Goal: Information Seeking & Learning: Check status

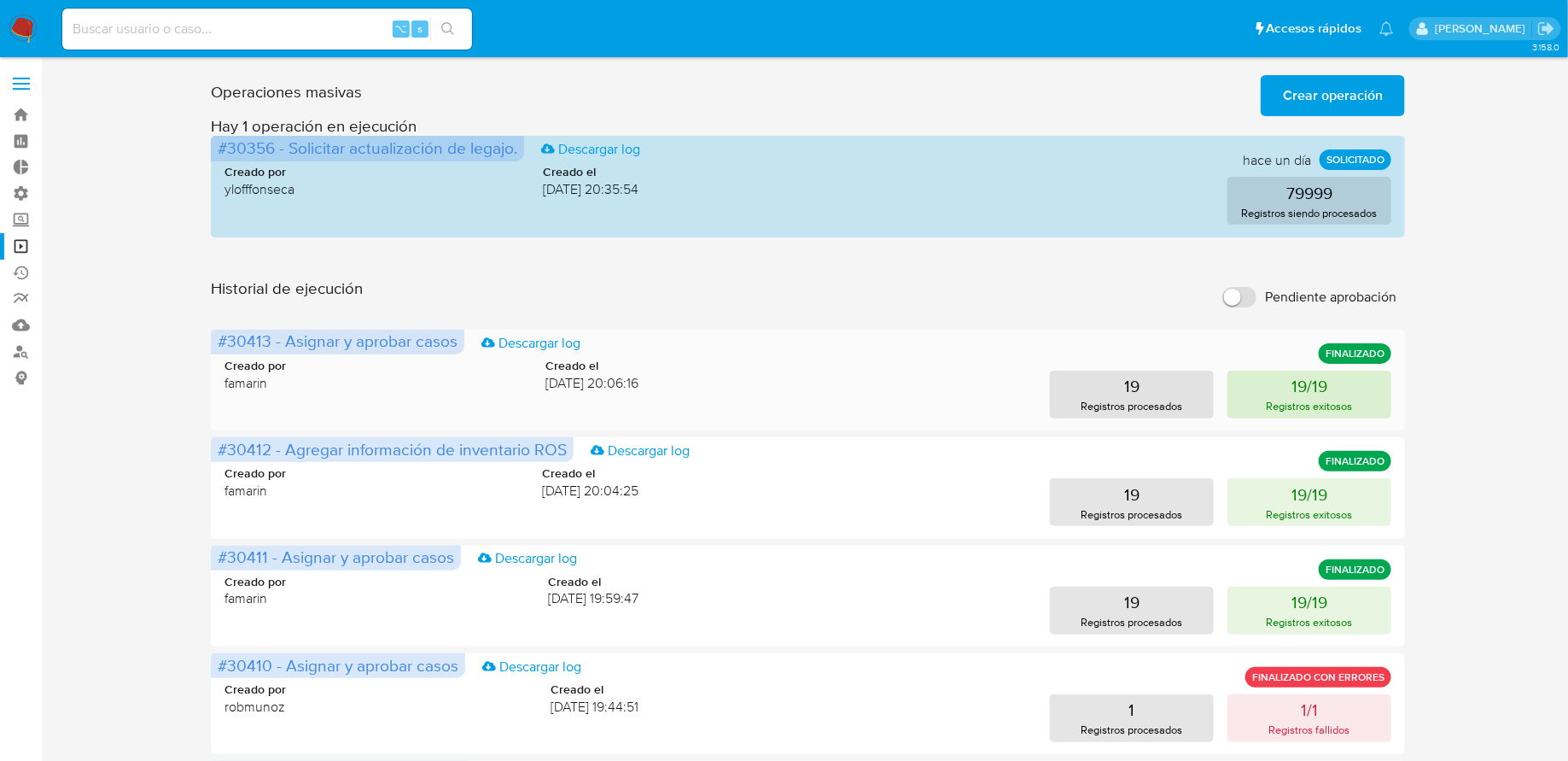
click at [1280, 403] on p "Registros exitosos" at bounding box center [1310, 406] width 87 height 16
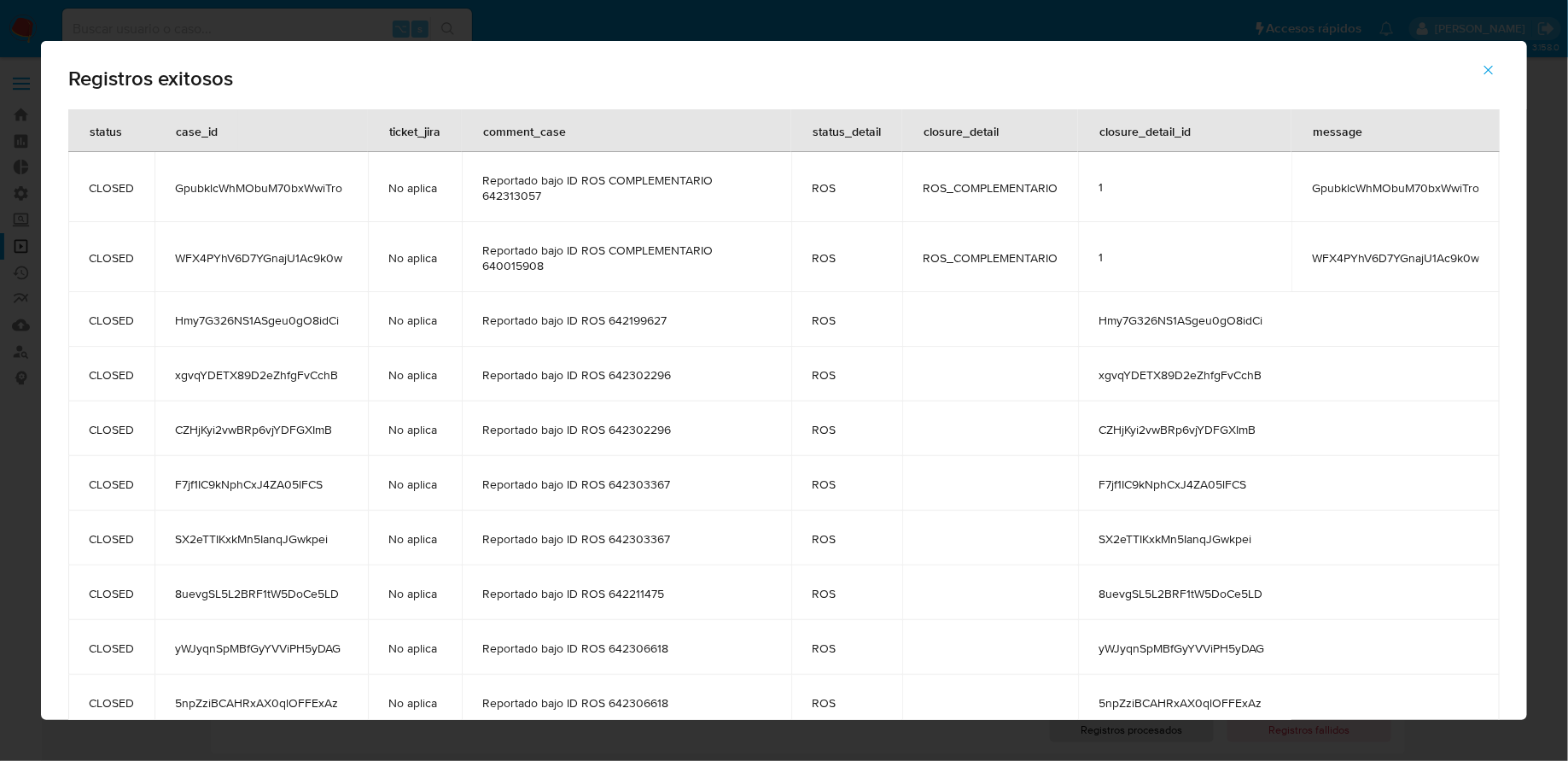
click at [1487, 59] on span "button" at bounding box center [1489, 70] width 15 height 38
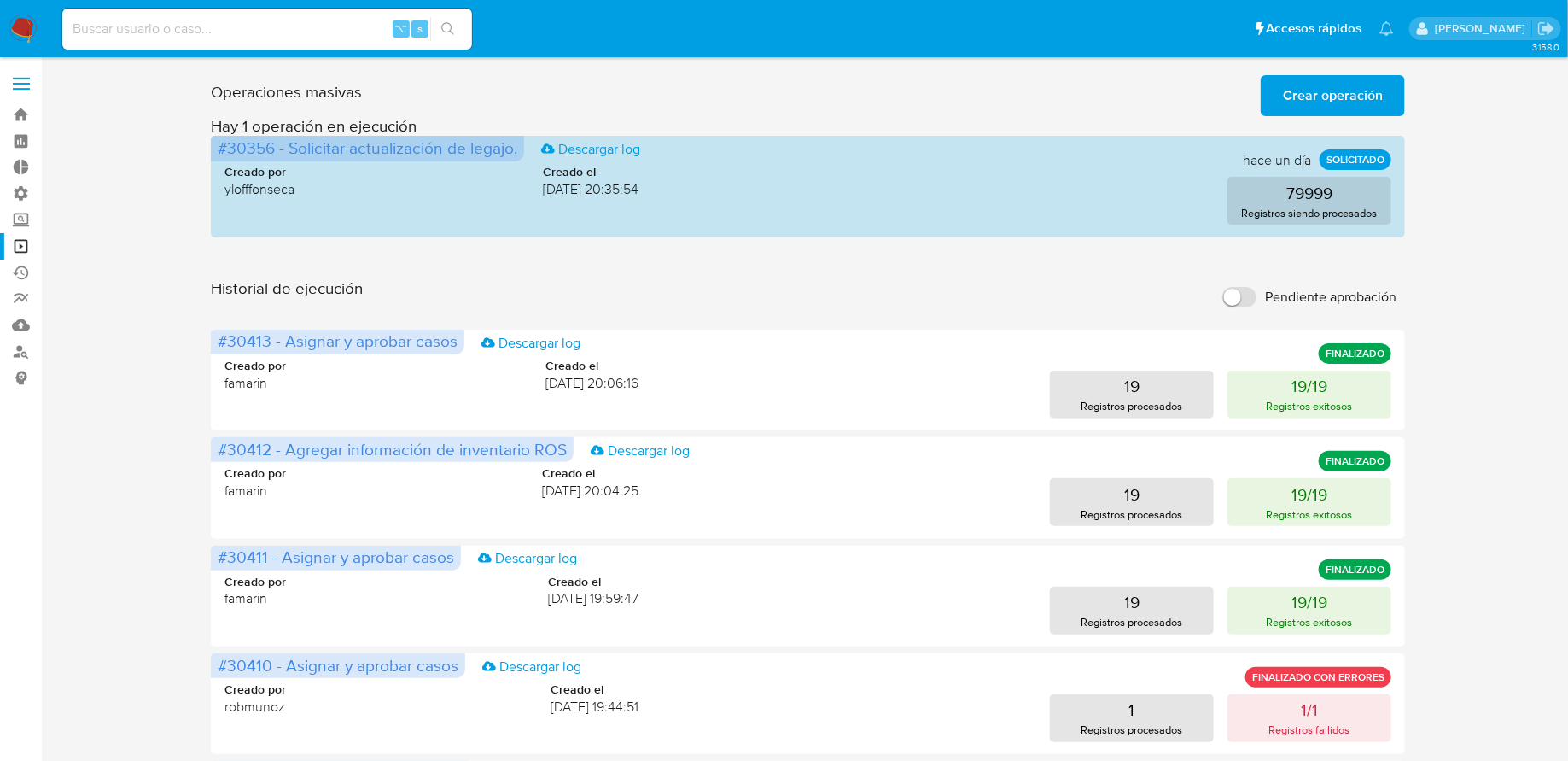
click at [31, 27] on img at bounding box center [23, 29] width 29 height 29
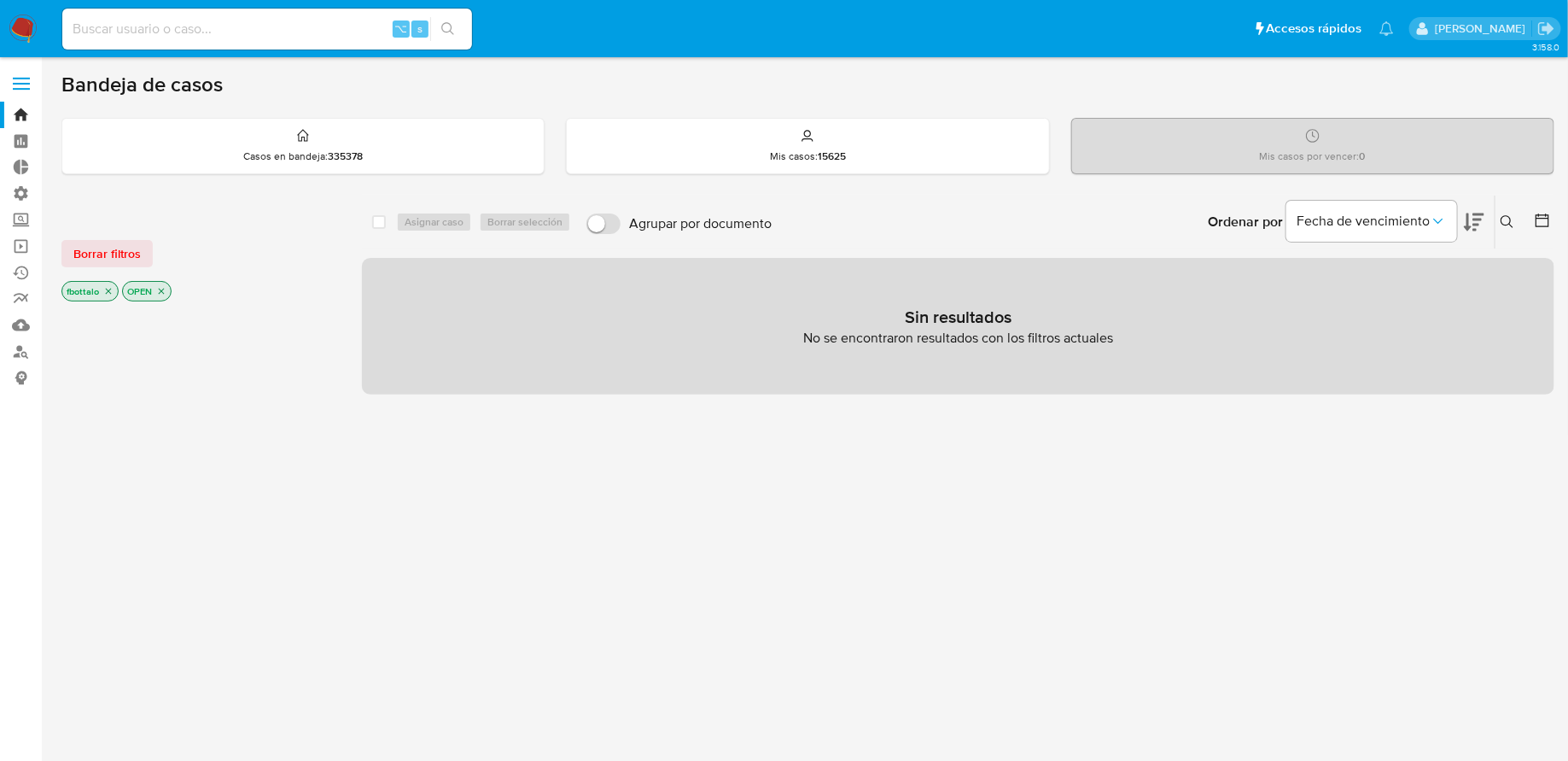
click at [125, 234] on div "Borrar filtros fbottalo OPEN" at bounding box center [197, 256] width 273 height 96
click at [101, 242] on span "Borrar filtros" at bounding box center [106, 253] width 68 height 24
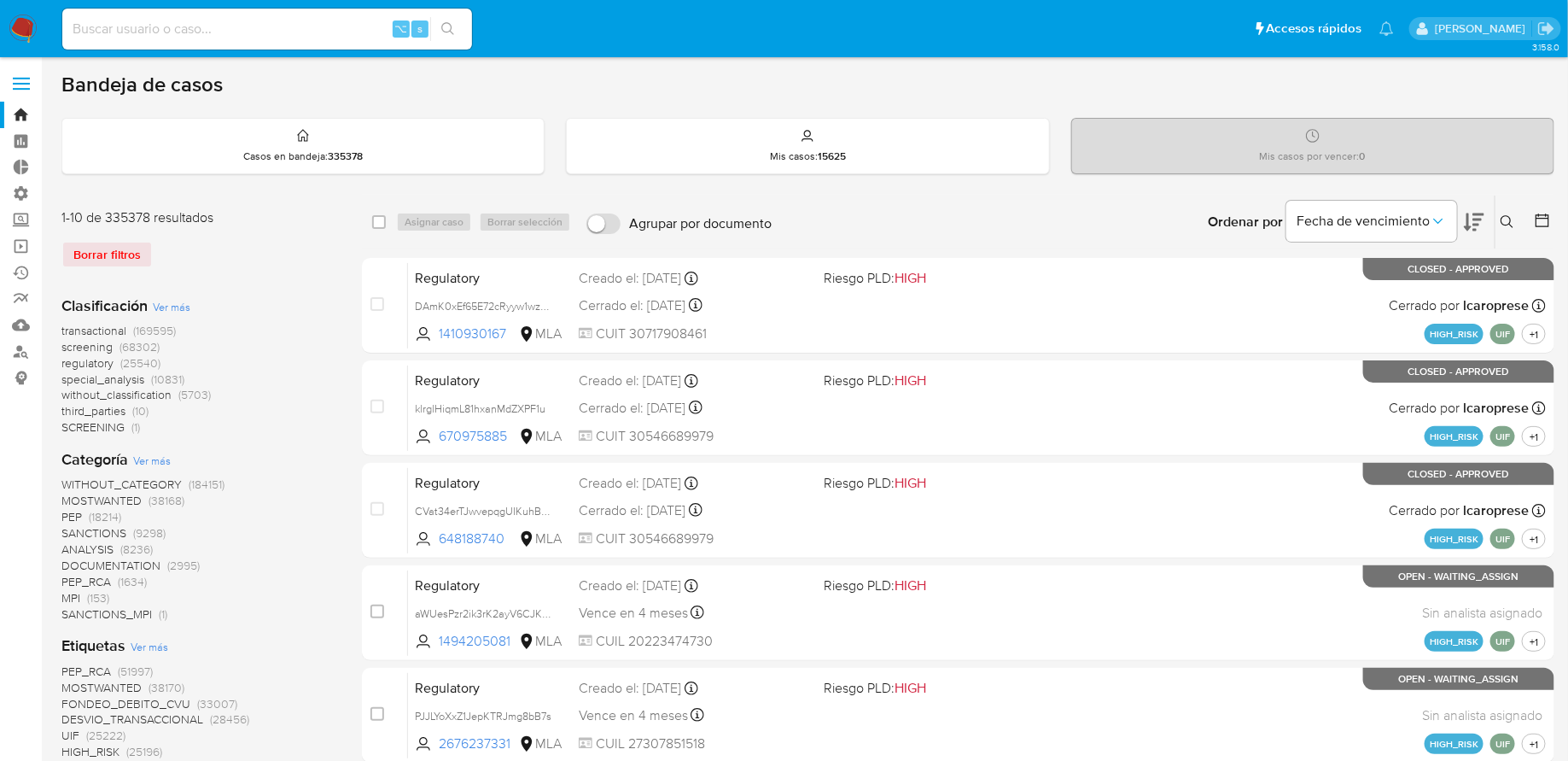
click at [1541, 216] on icon at bounding box center [1542, 220] width 14 height 14
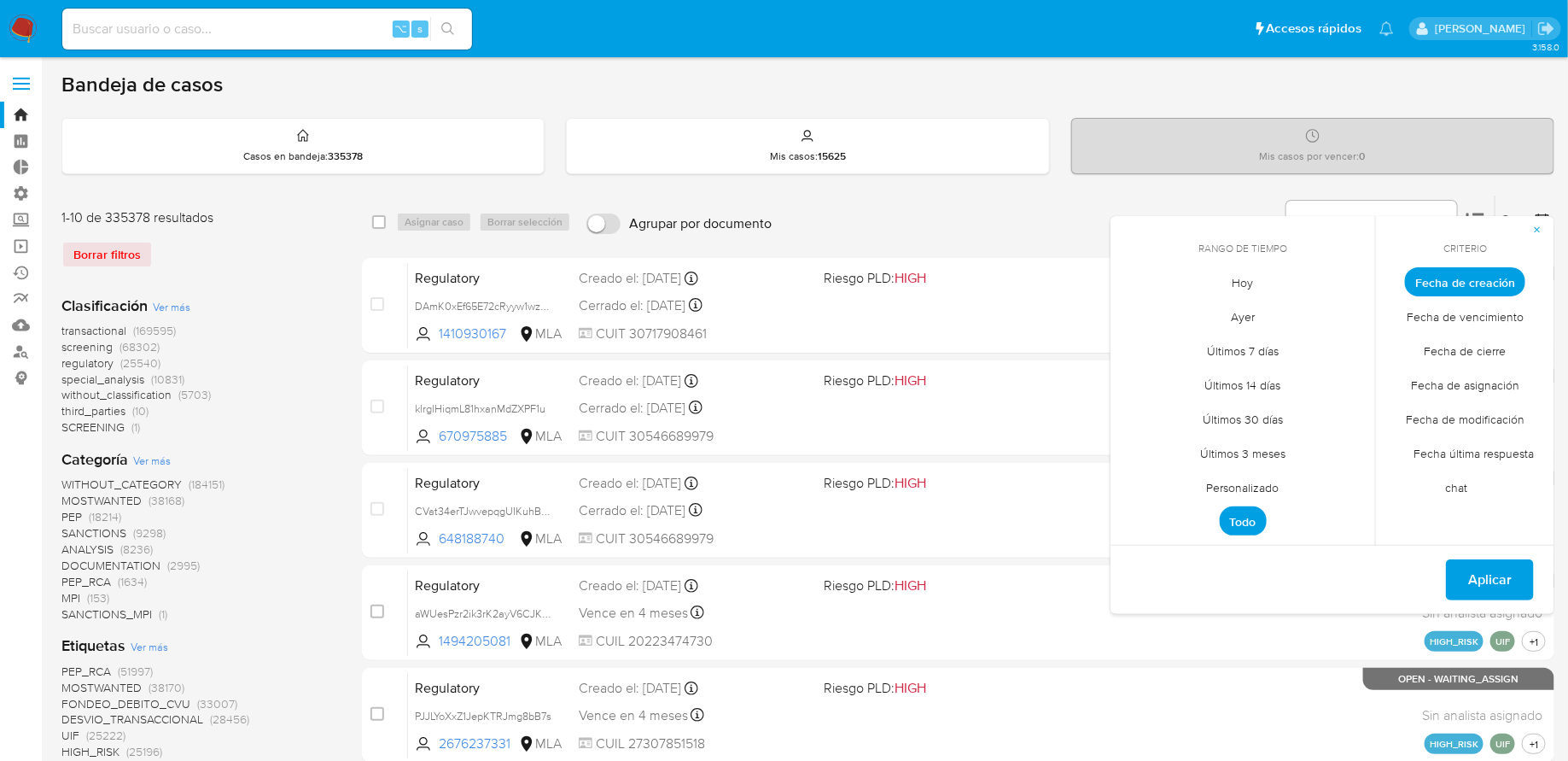
click at [1257, 492] on span "Personalizado" at bounding box center [1244, 488] width 108 height 35
click at [1138, 310] on icon "Mes anterior" at bounding box center [1137, 313] width 21 height 21
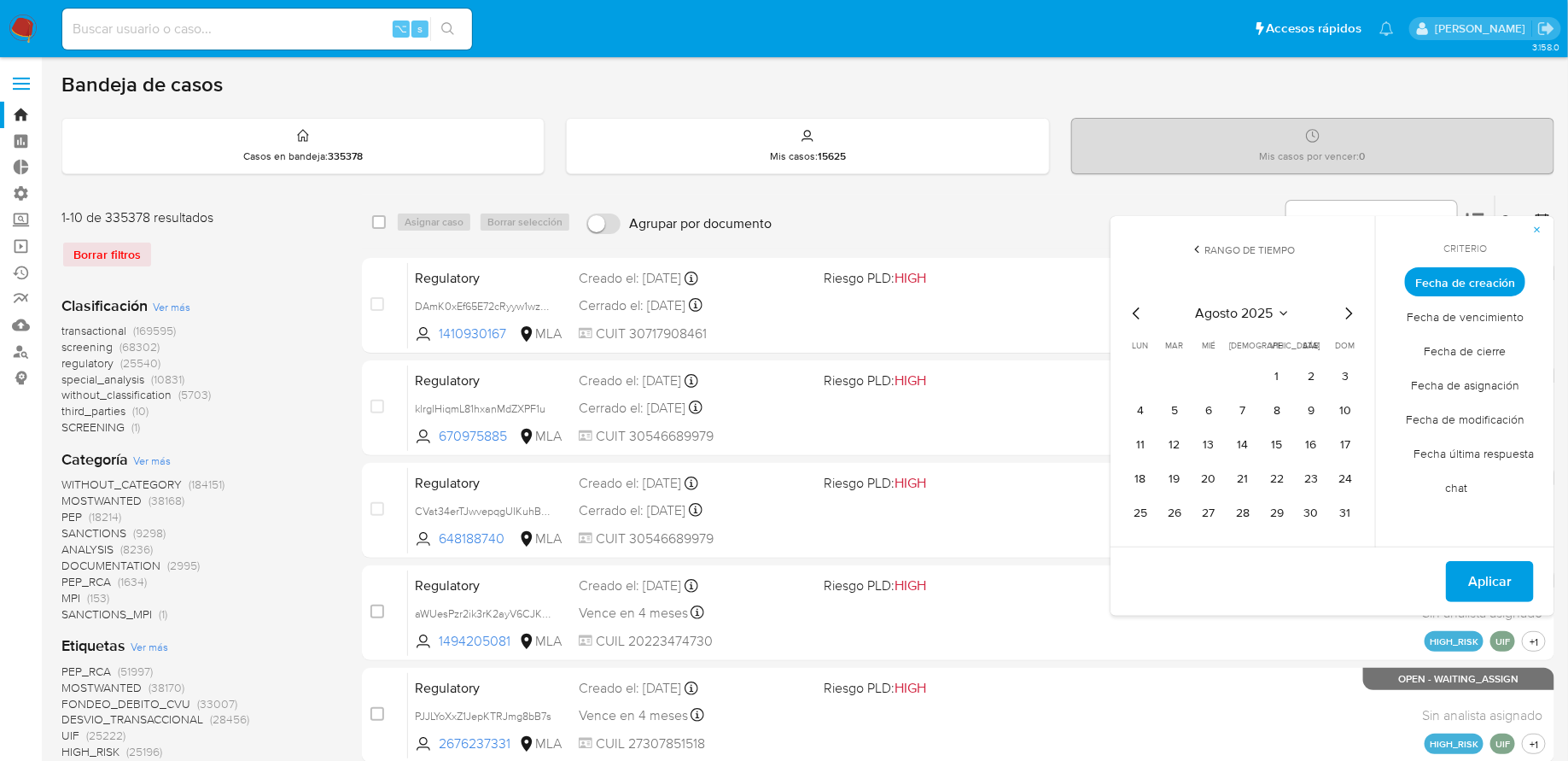
click at [1138, 310] on icon "Mes anterior" at bounding box center [1137, 313] width 21 height 21
click at [1177, 374] on button "1" at bounding box center [1174, 377] width 27 height 27
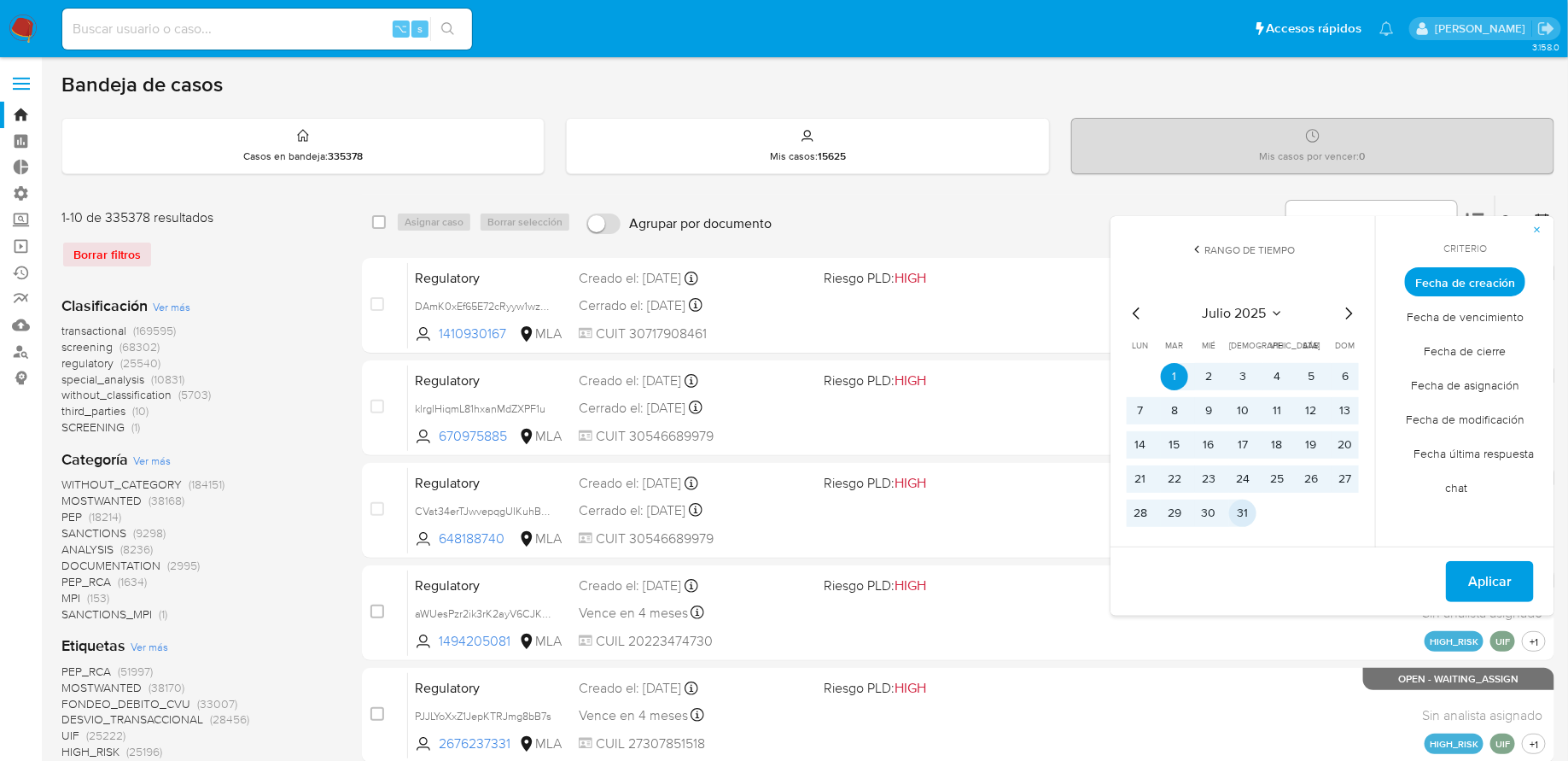
click at [1245, 505] on button "31" at bounding box center [1243, 513] width 27 height 27
click at [1483, 578] on span "Aplicar" at bounding box center [1491, 582] width 43 height 38
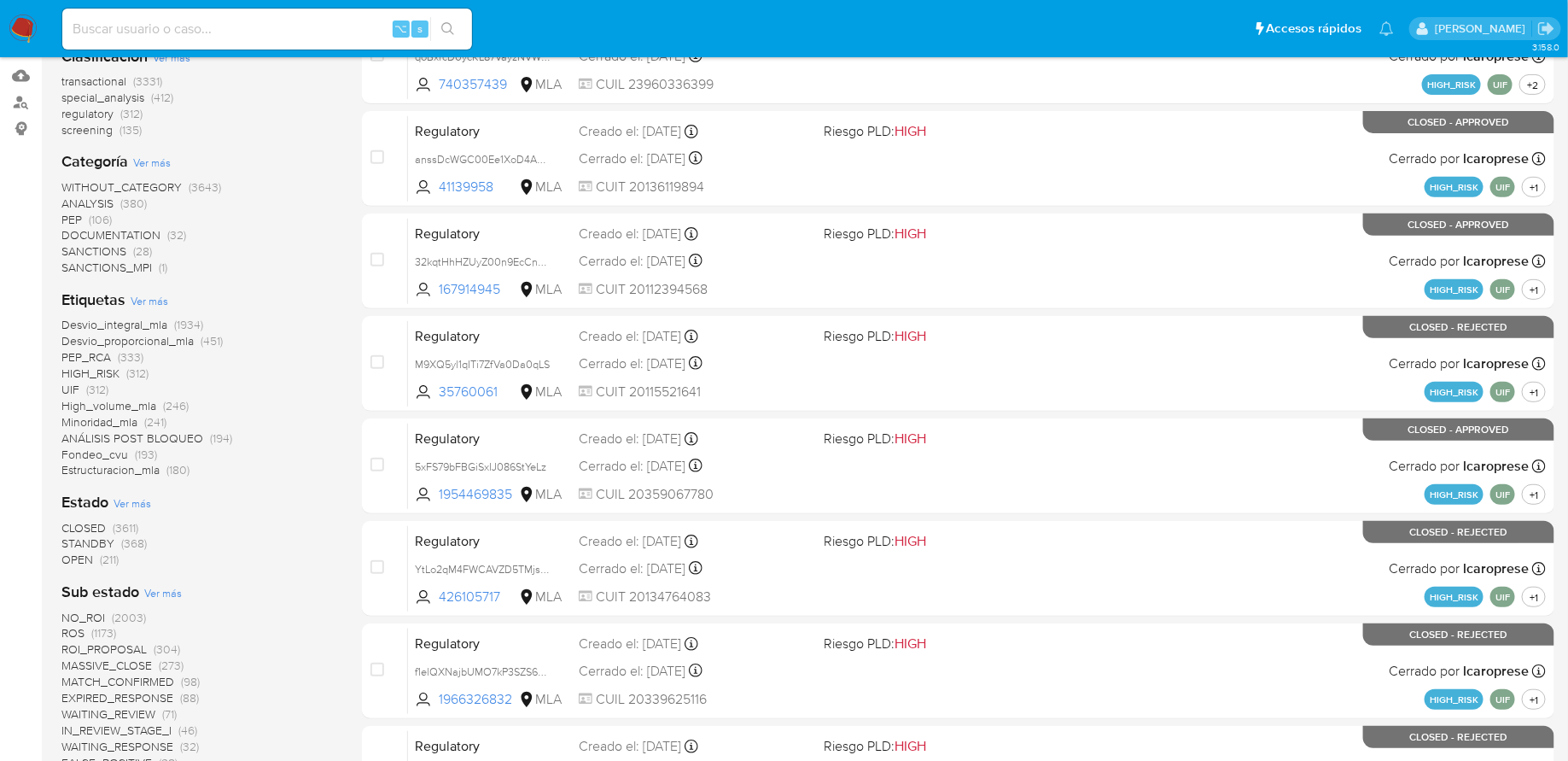
scroll to position [259, 0]
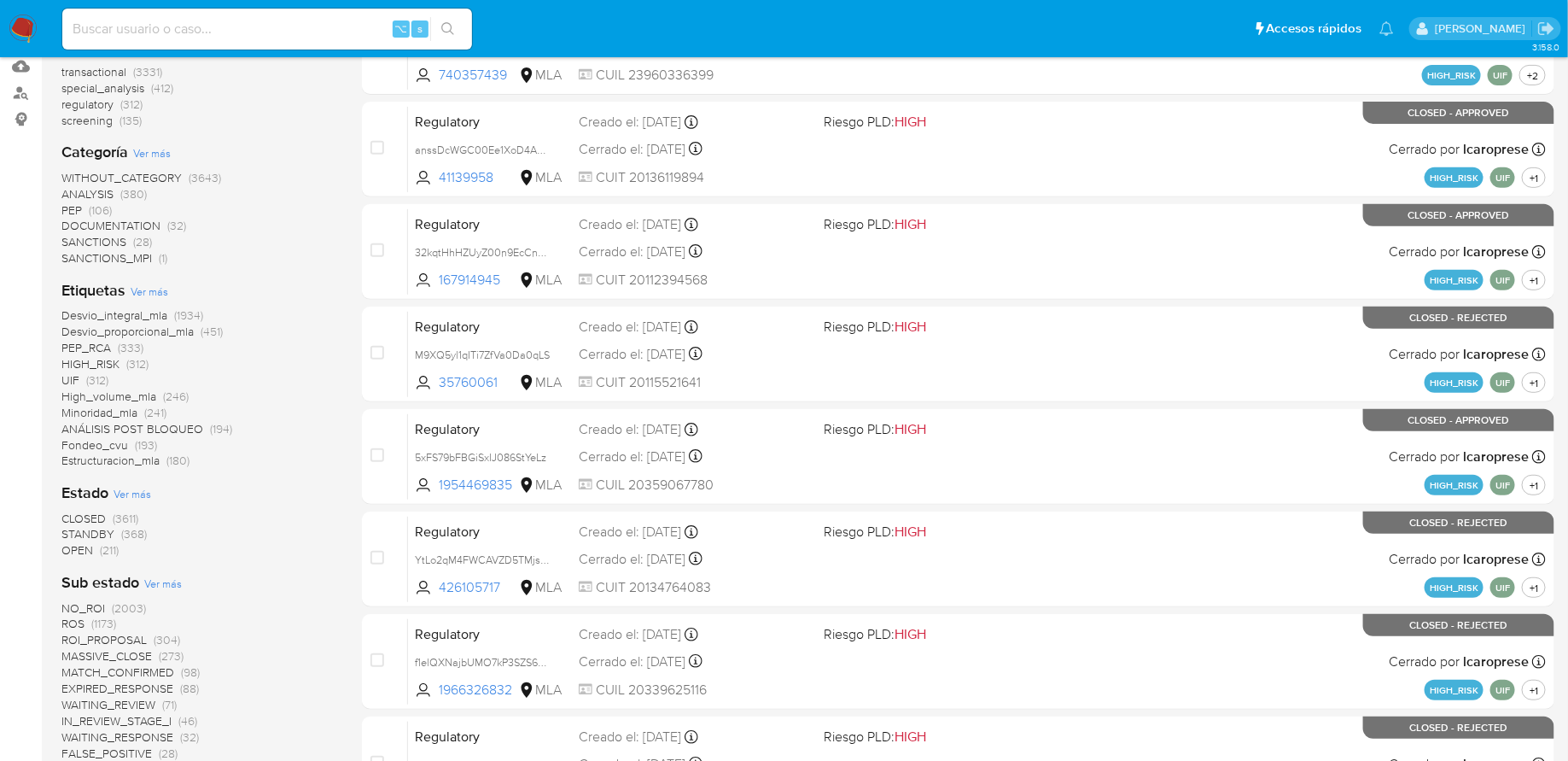
click at [160, 292] on span "Ver más" at bounding box center [150, 291] width 38 height 15
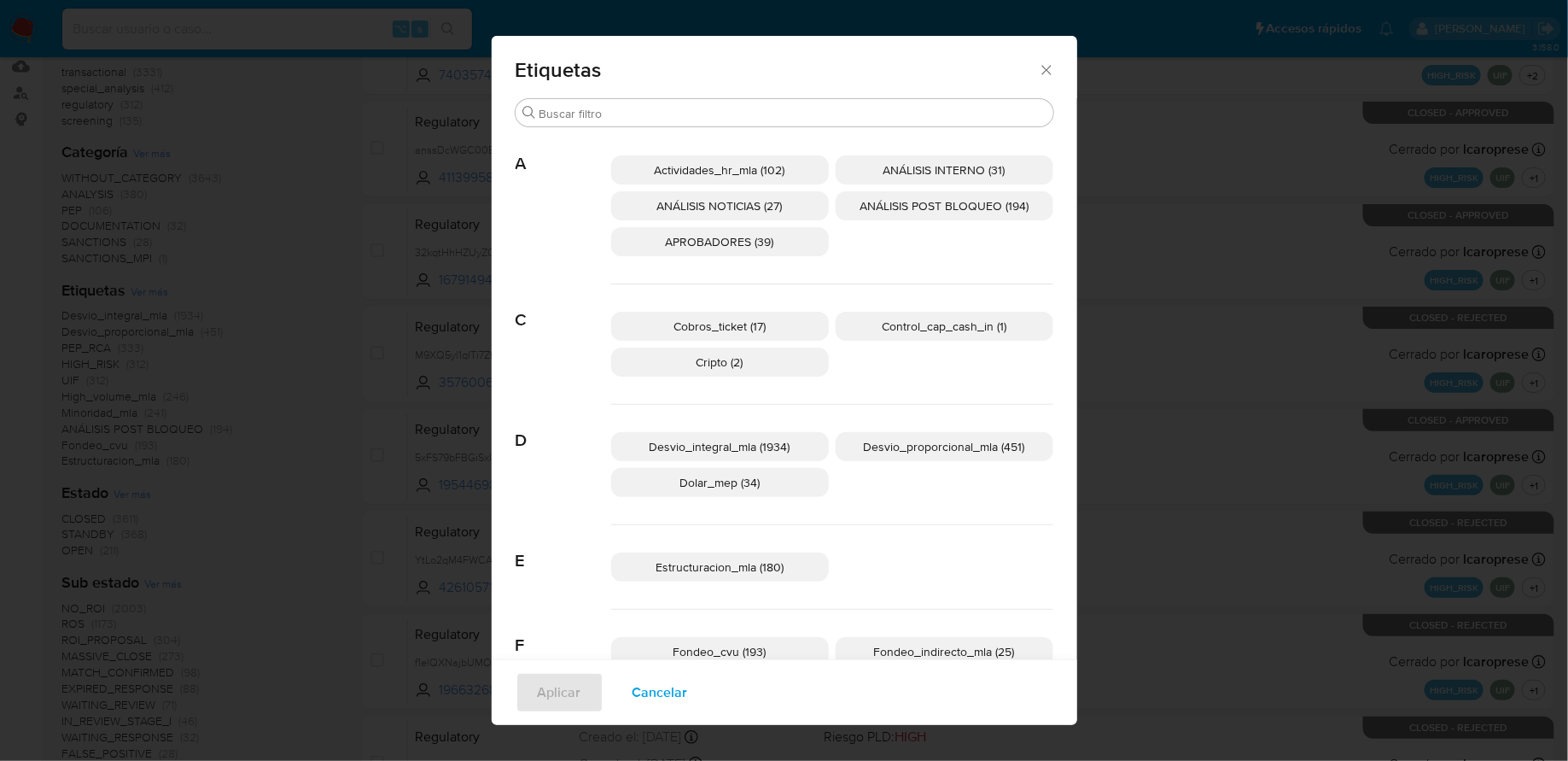
scroll to position [64, 0]
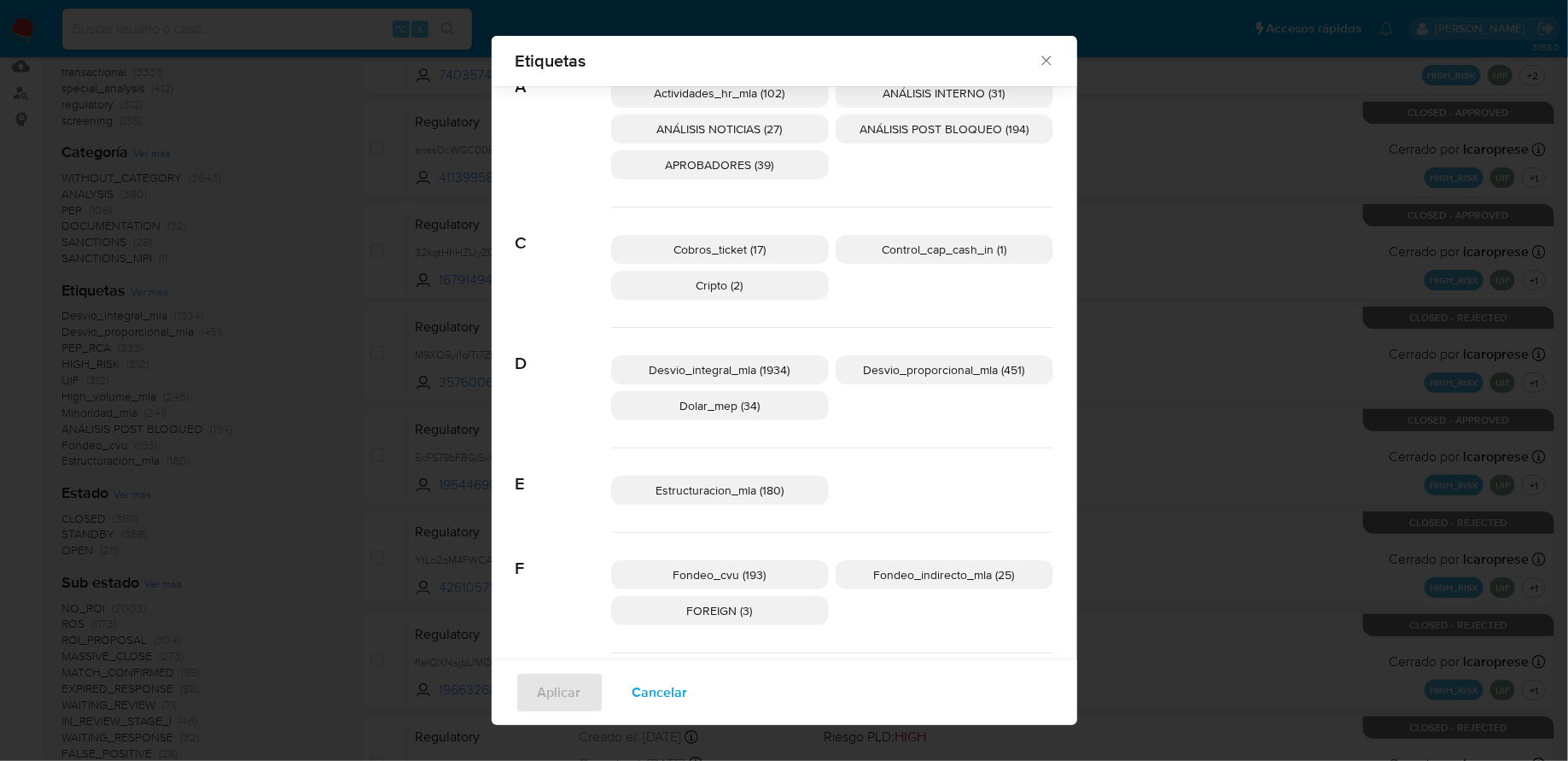
click at [769, 161] on span "APROBADORES (39)" at bounding box center [720, 164] width 108 height 17
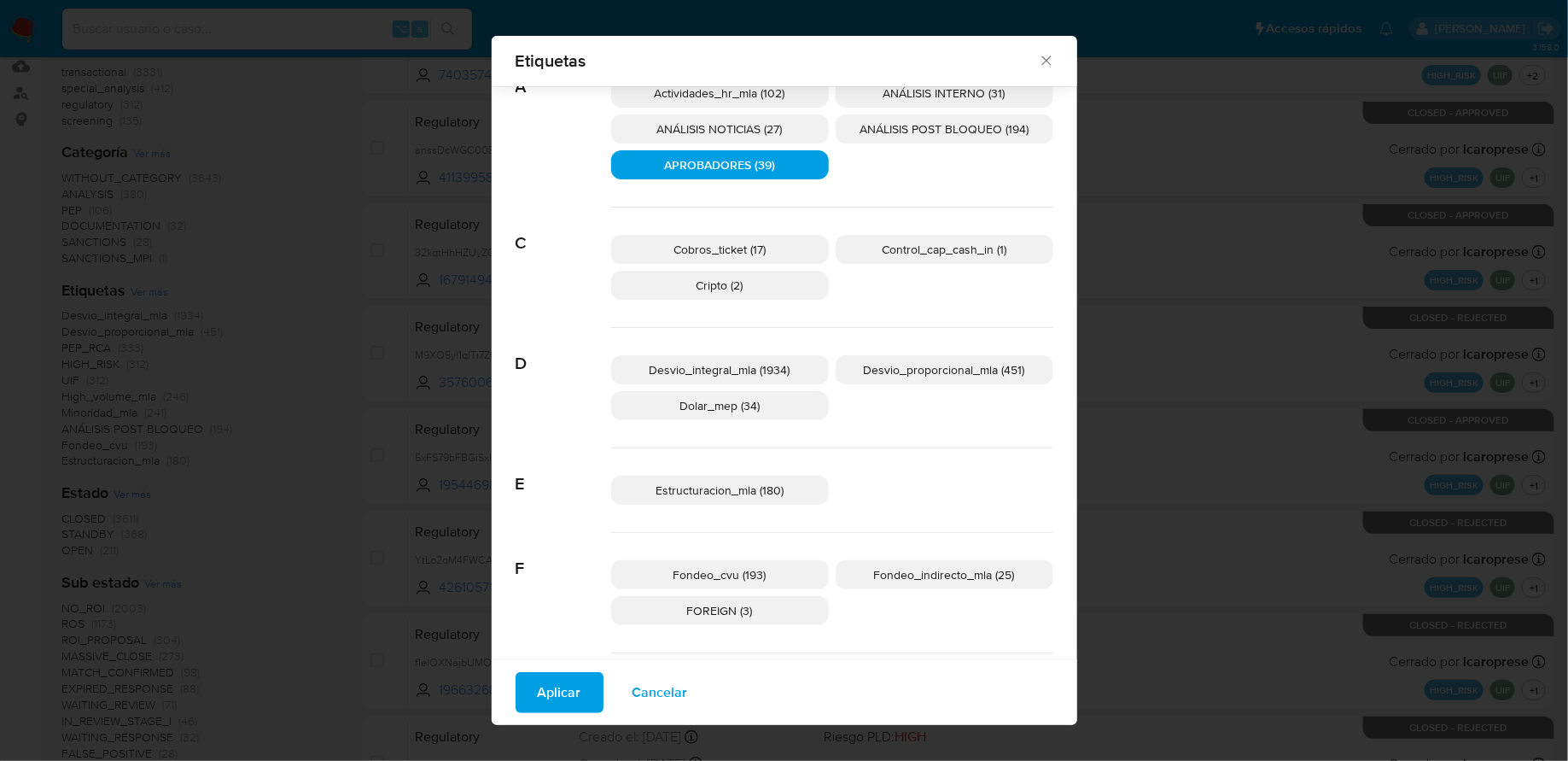
click at [777, 241] on p "Cobros_ticket (17)" at bounding box center [720, 250] width 218 height 29
click at [907, 380] on p "Desvio_proporcional_mla (451)" at bounding box center [945, 370] width 218 height 29
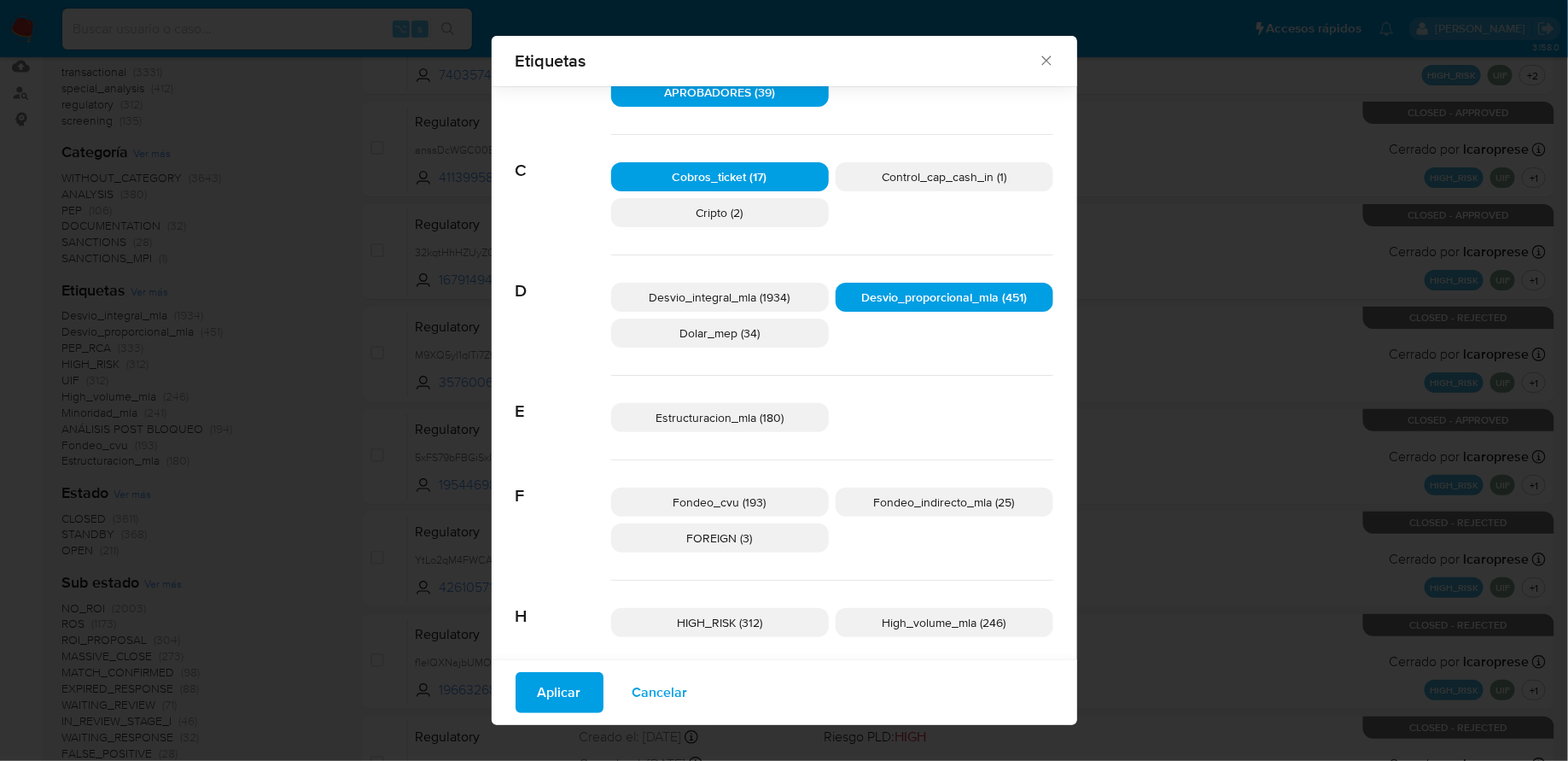
scroll to position [178, 0]
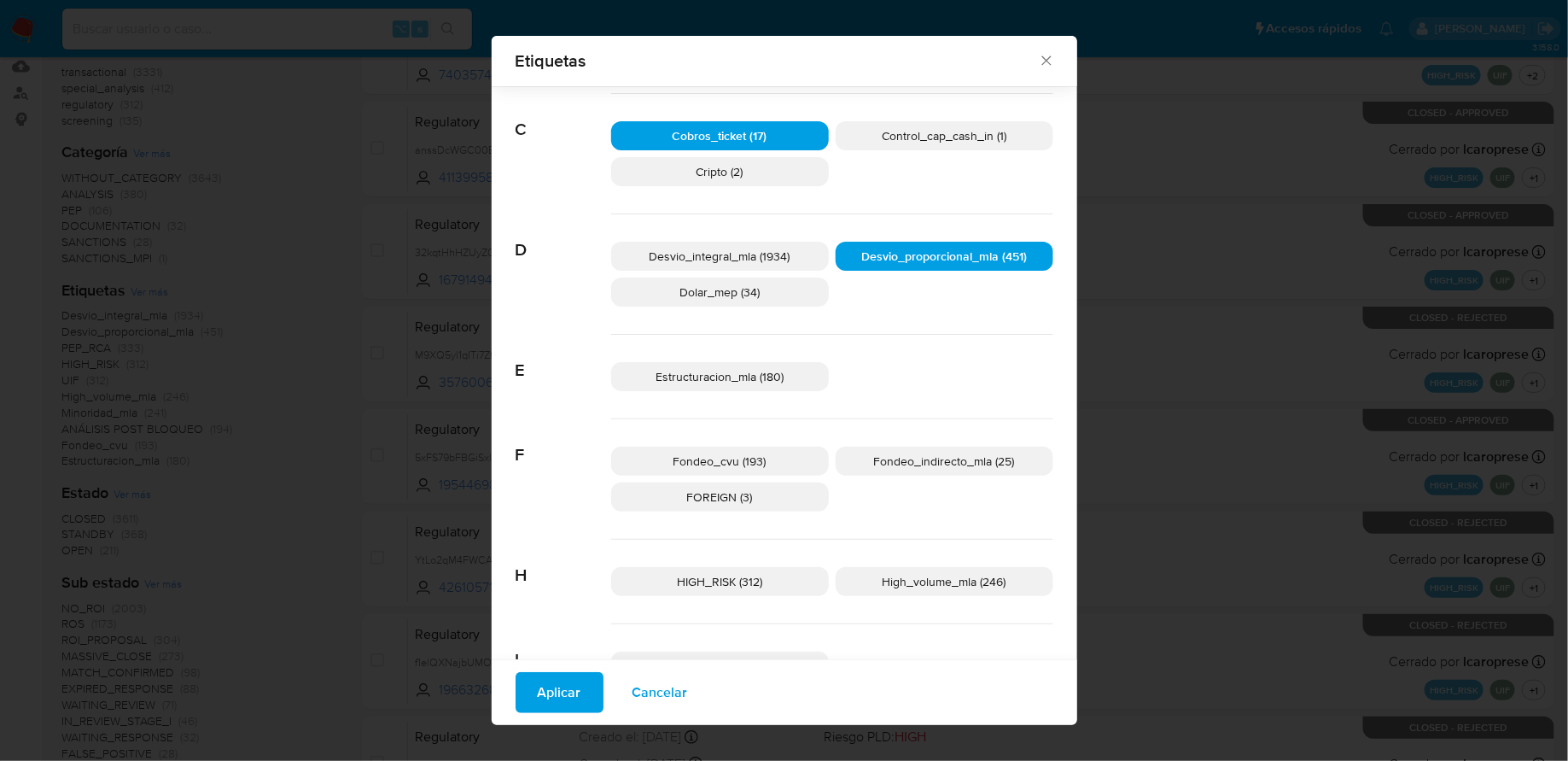
click at [776, 360] on div "Estructuracion_mla (180)" at bounding box center [832, 377] width 442 height 85
click at [769, 368] on span "Estructuracion_mla (180)" at bounding box center [720, 376] width 128 height 17
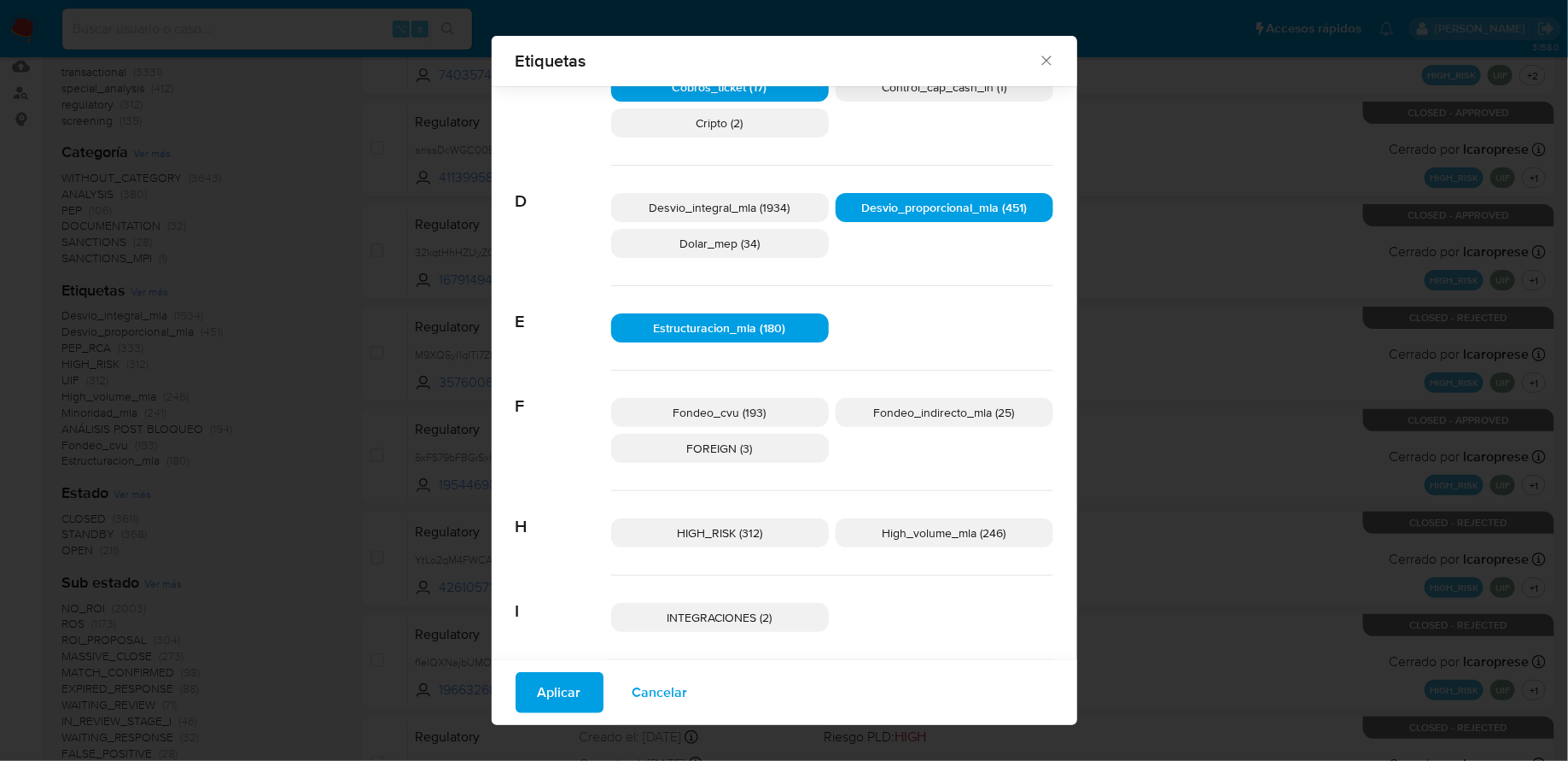
scroll to position [237, 0]
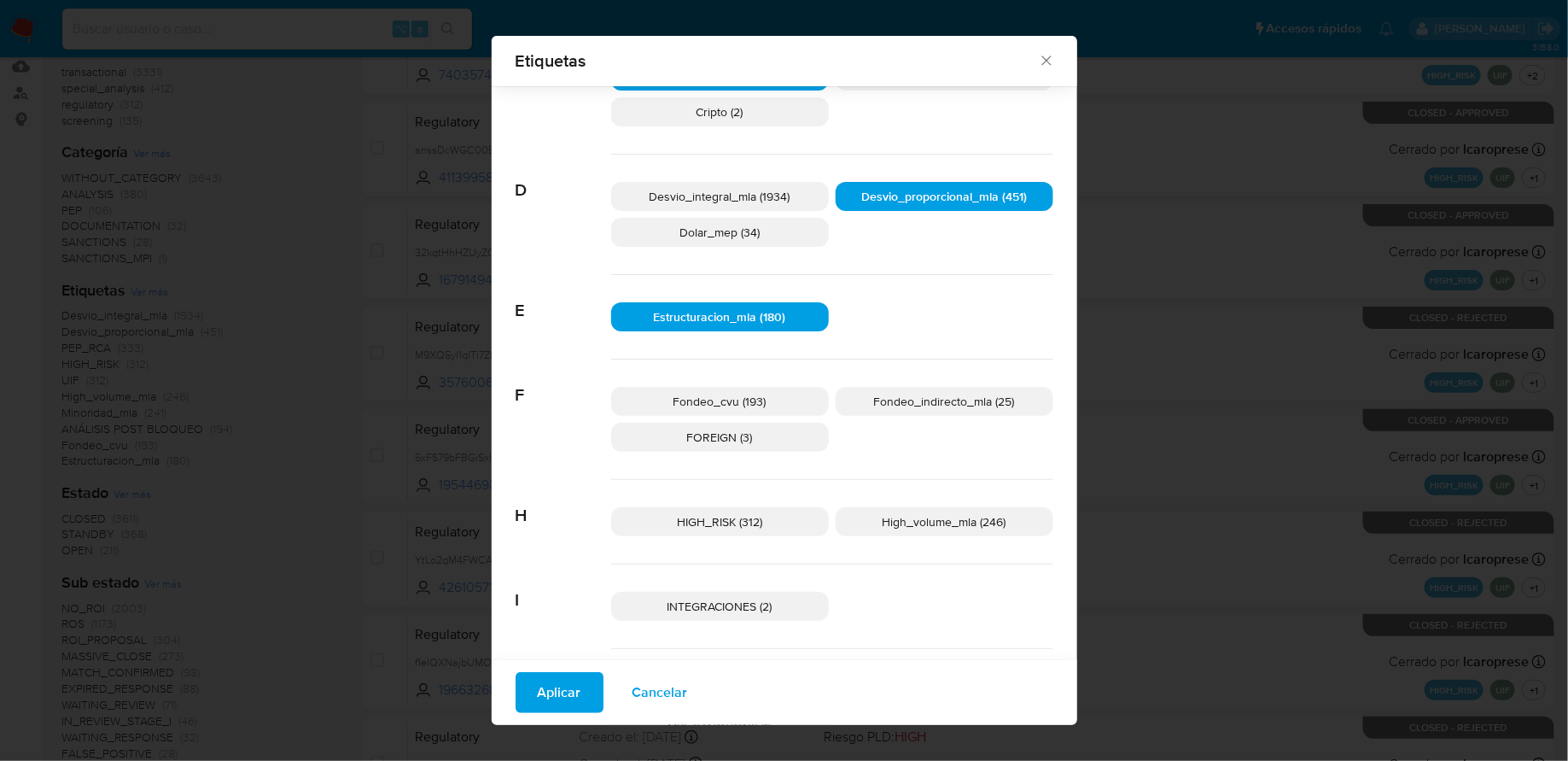
click at [778, 402] on p "Fondeo_cvu (193)" at bounding box center [720, 401] width 218 height 29
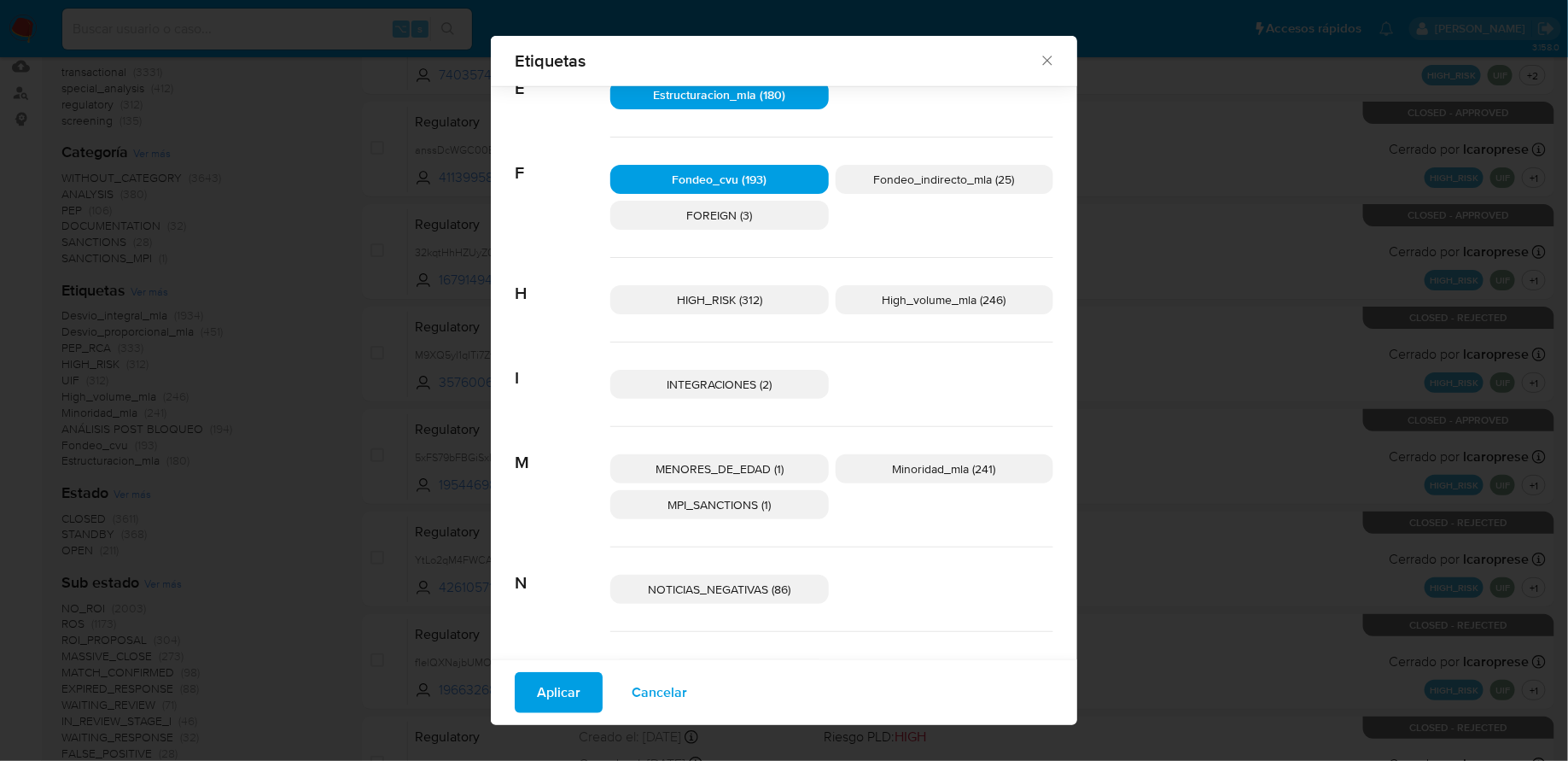
scroll to position [462, 0]
click at [903, 453] on p "Minoridad_mla (241)" at bounding box center [945, 467] width 219 height 29
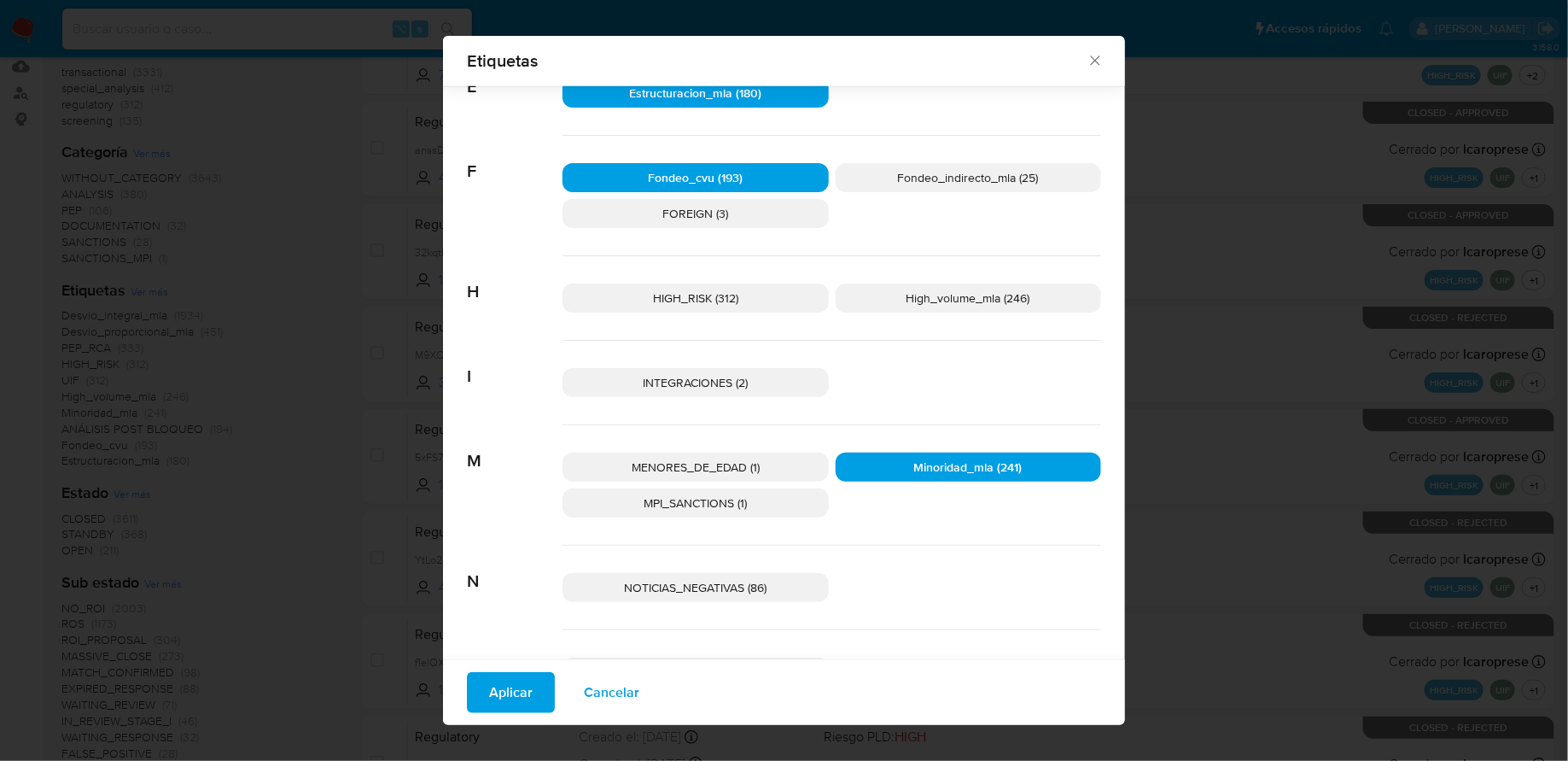
scroll to position [495, 0]
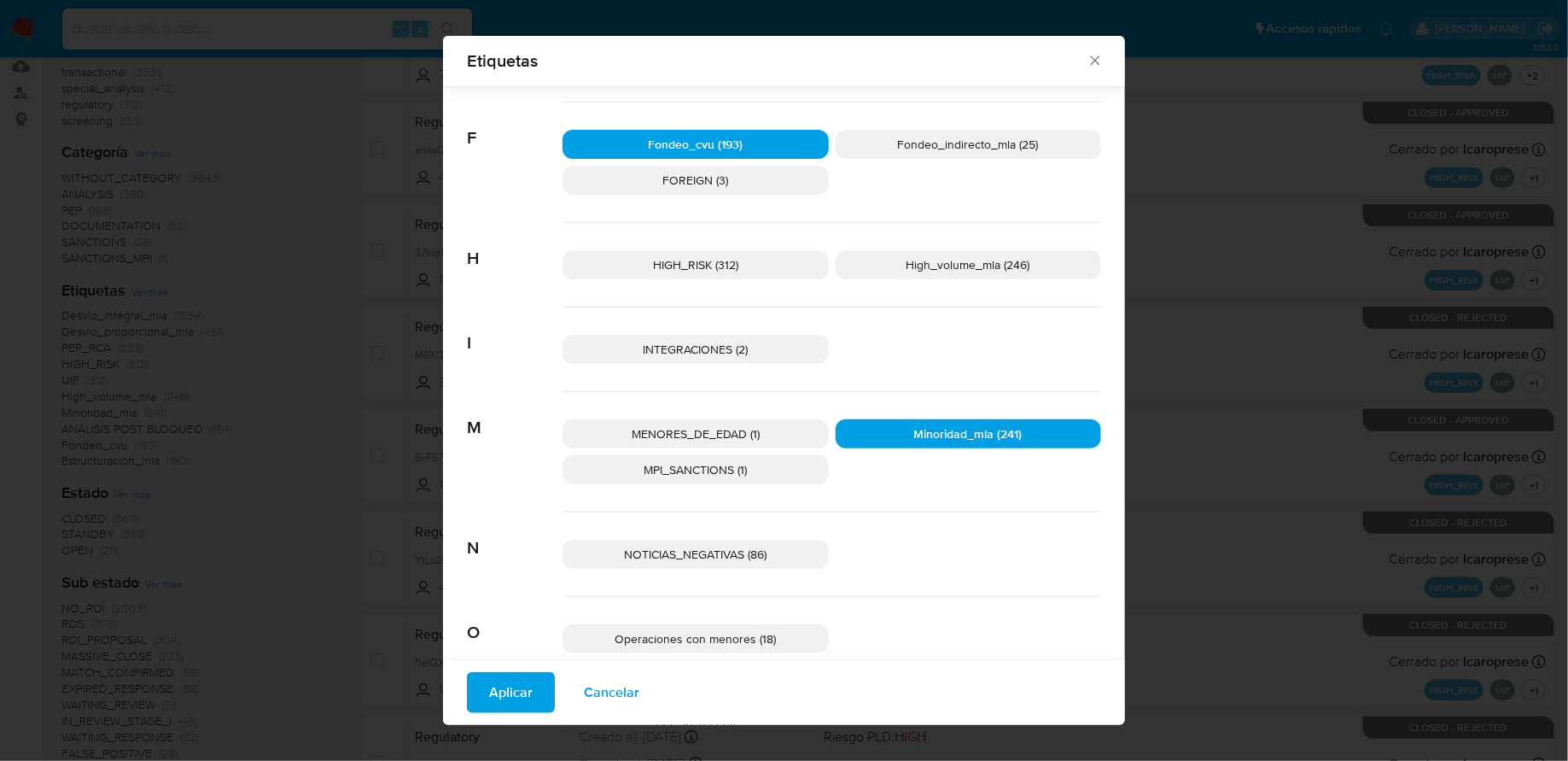
click at [735, 466] on span "MPI_SANCTIONS (1)" at bounding box center [695, 470] width 104 height 17
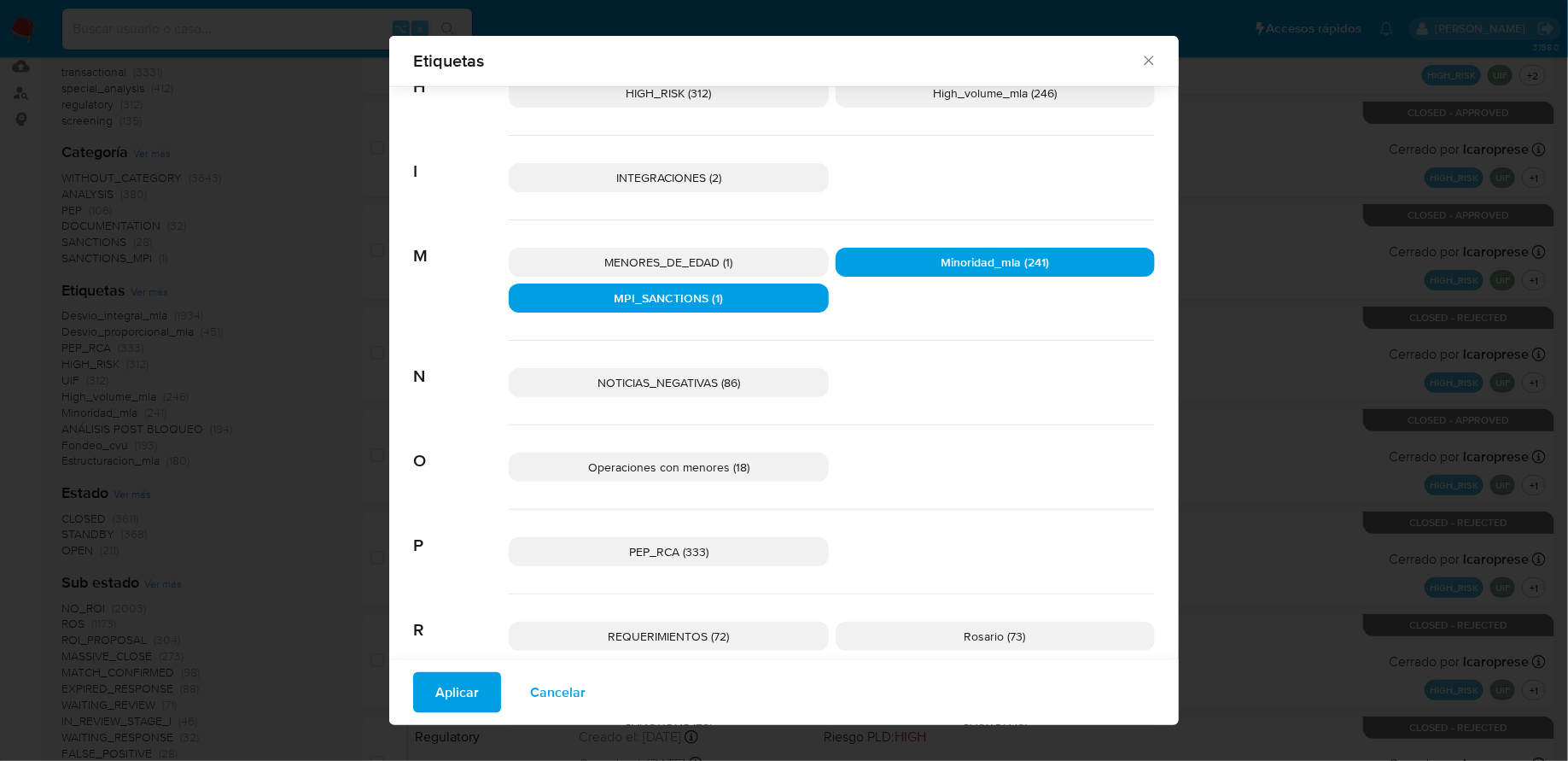
scroll to position [464, 0]
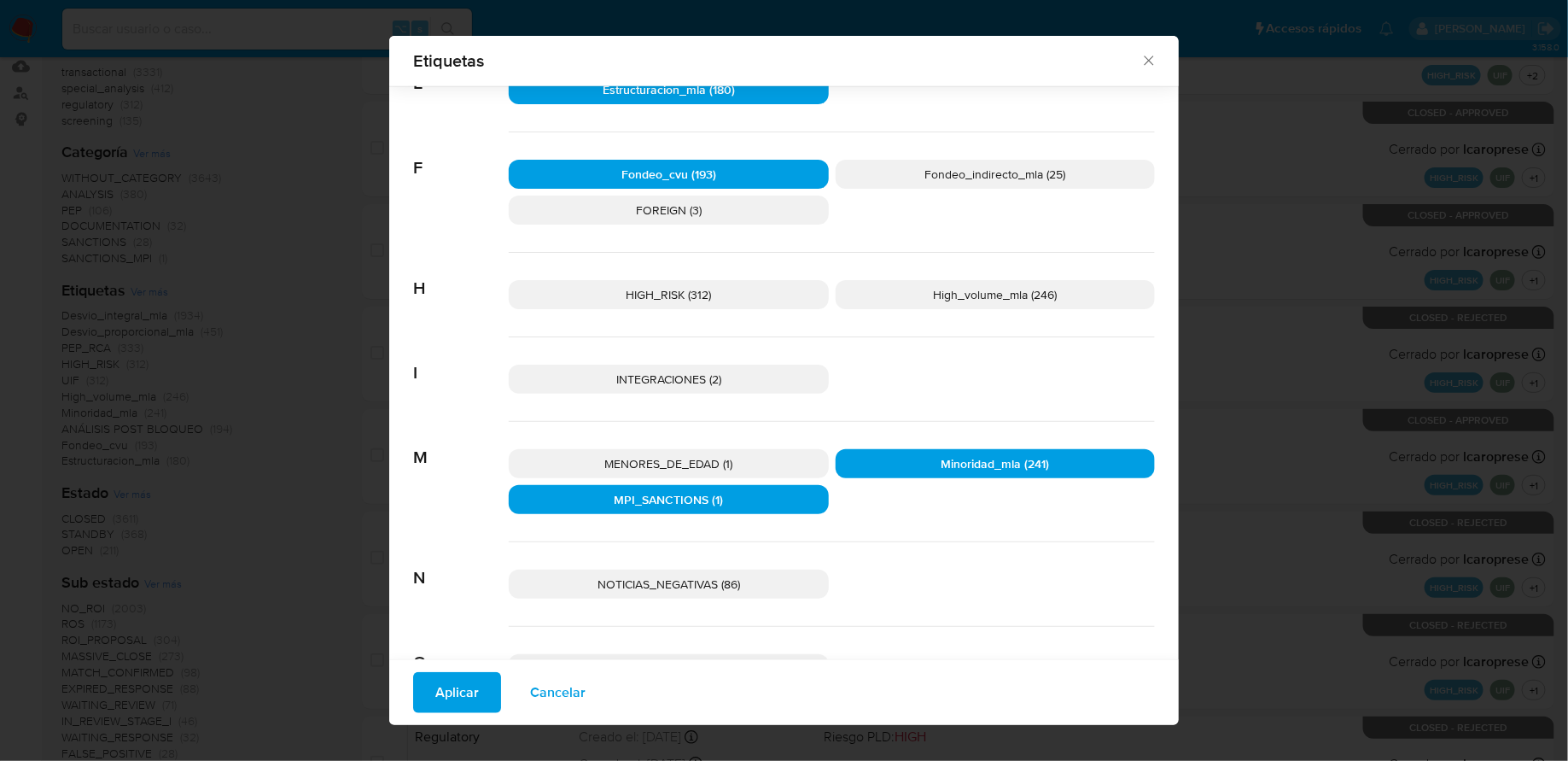
click at [778, 169] on p "Fondeo_cvu (193)" at bounding box center [669, 174] width 320 height 29
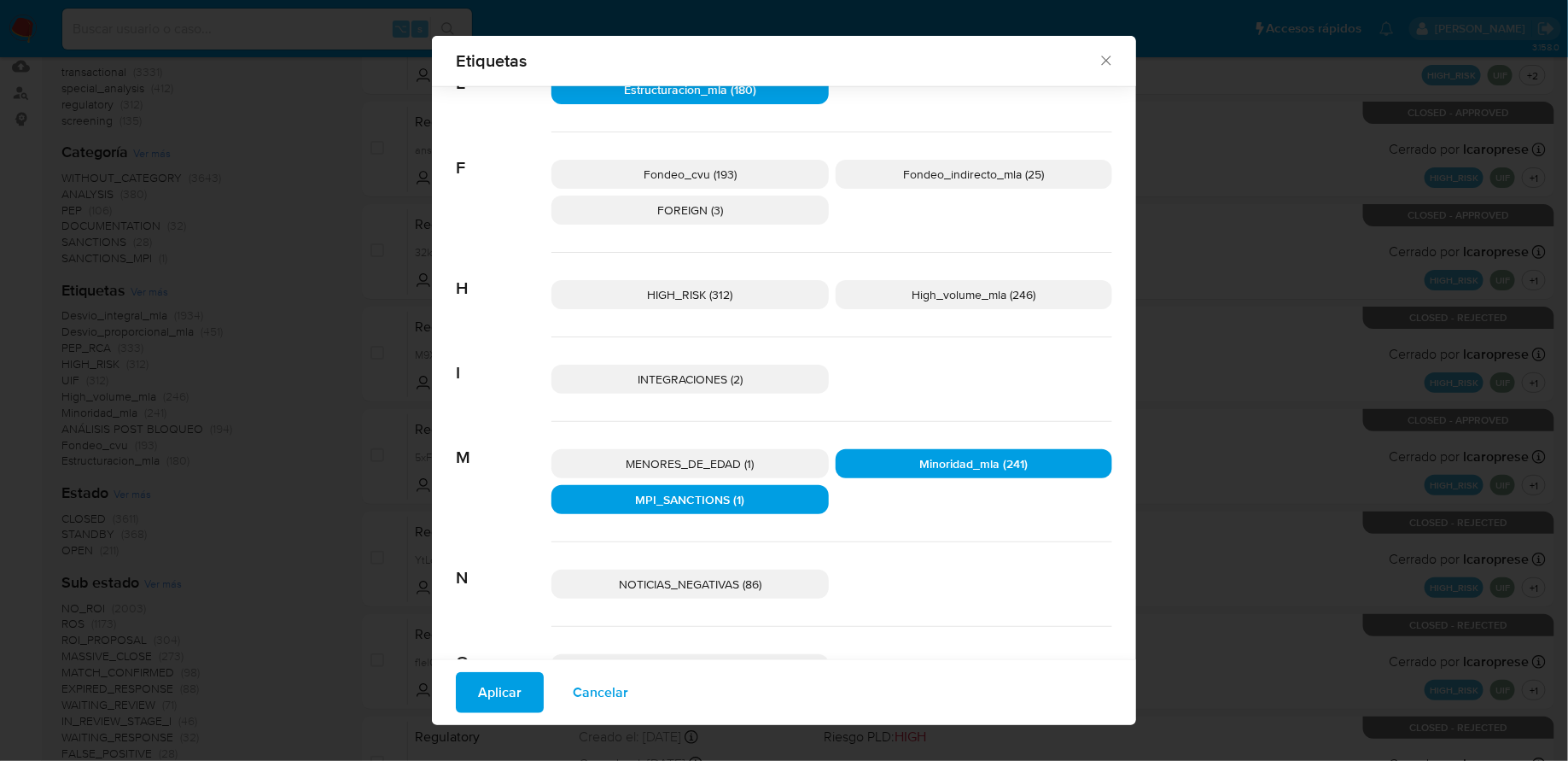
click at [930, 169] on span "Fondeo_indirecto_mla (25)" at bounding box center [973, 174] width 141 height 17
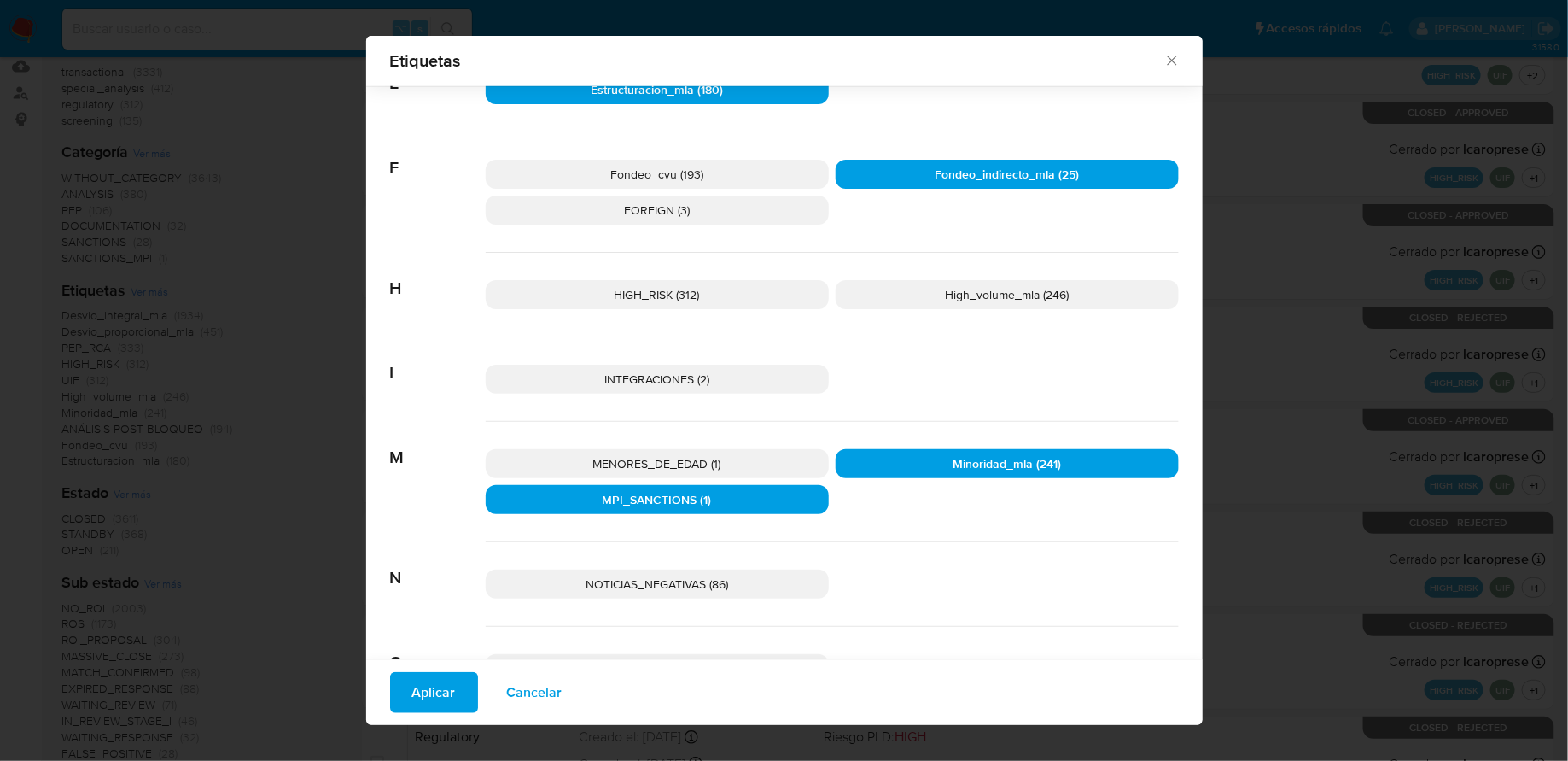
scroll to position [746, 0]
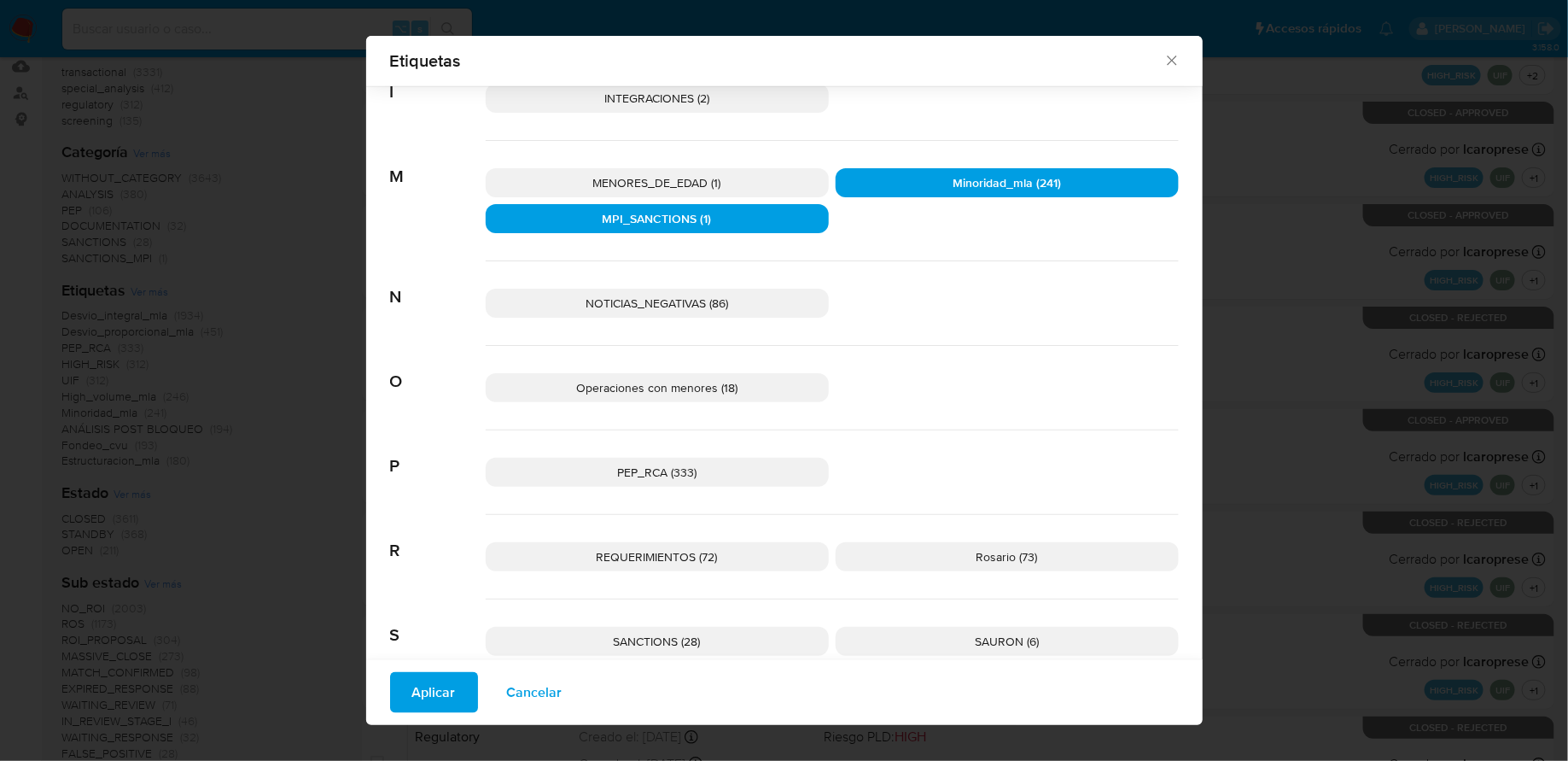
click at [745, 399] on div "Operaciones con menores (18)" at bounding box center [832, 389] width 693 height 85
click at [738, 380] on span "Operaciones con menores (18)" at bounding box center [657, 388] width 161 height 17
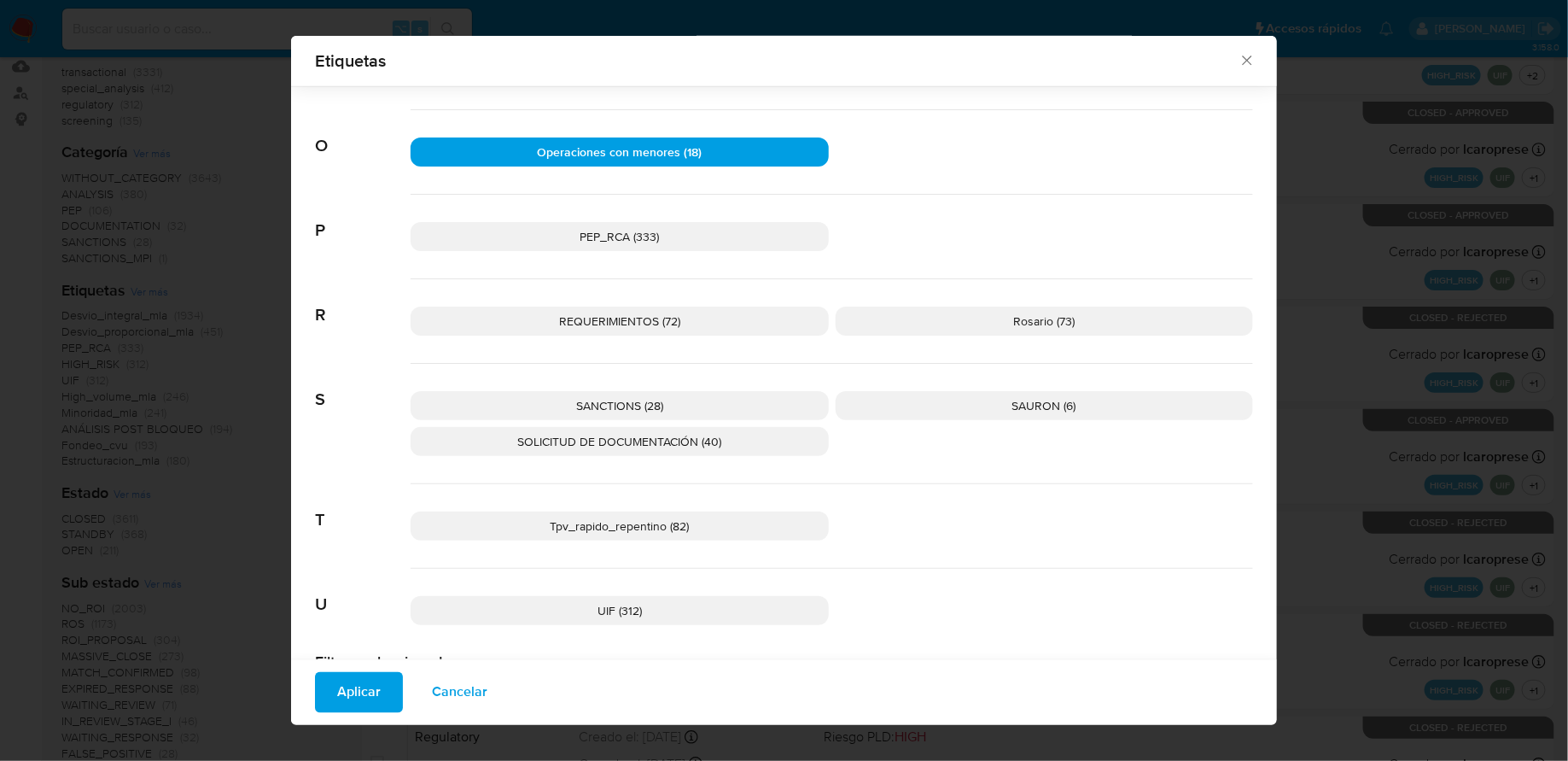
scroll to position [983, 0]
click at [731, 522] on p "Tpv_rapido_repentino (82)" at bounding box center [620, 526] width 418 height 29
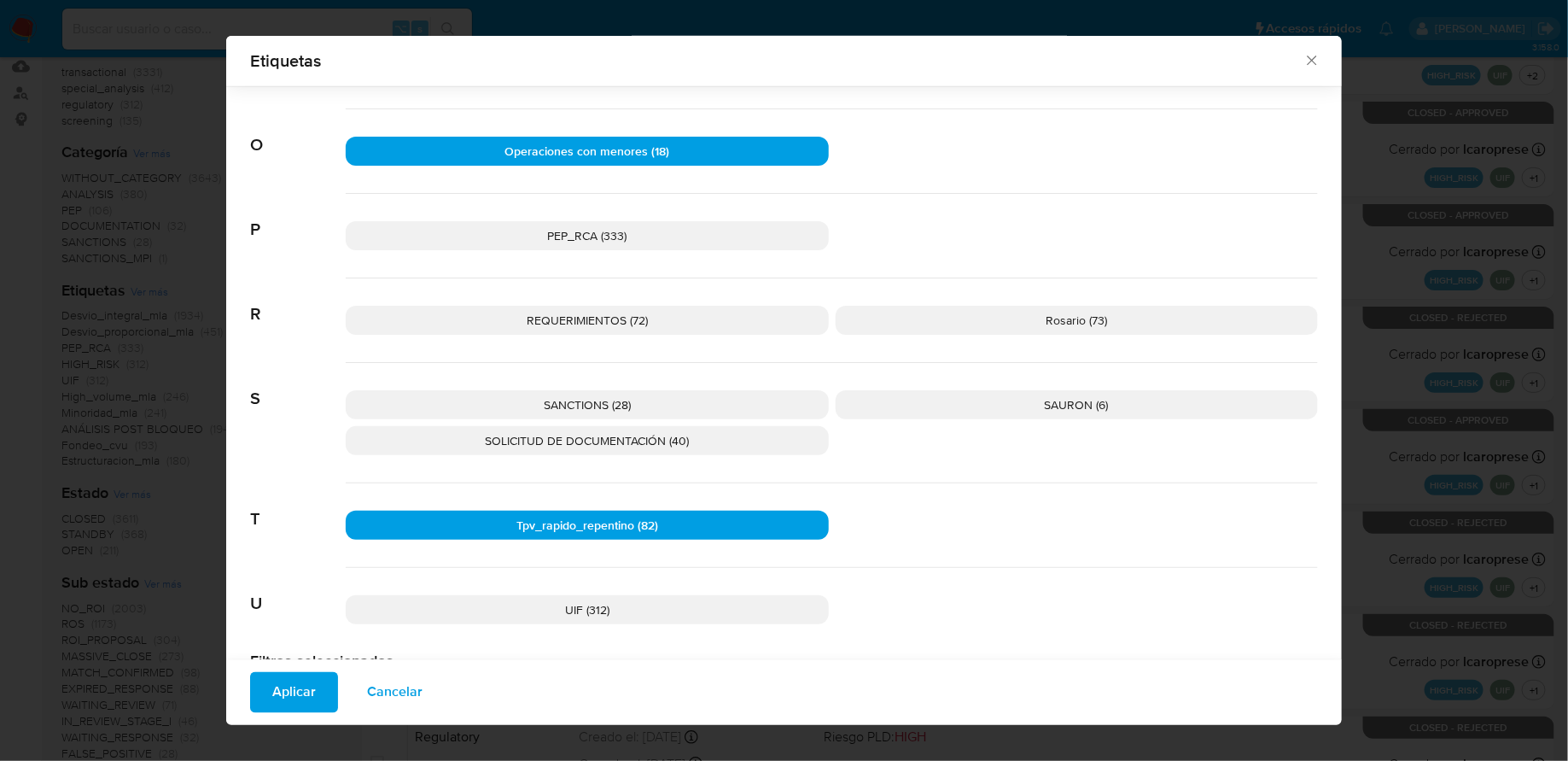
scroll to position [1056, 0]
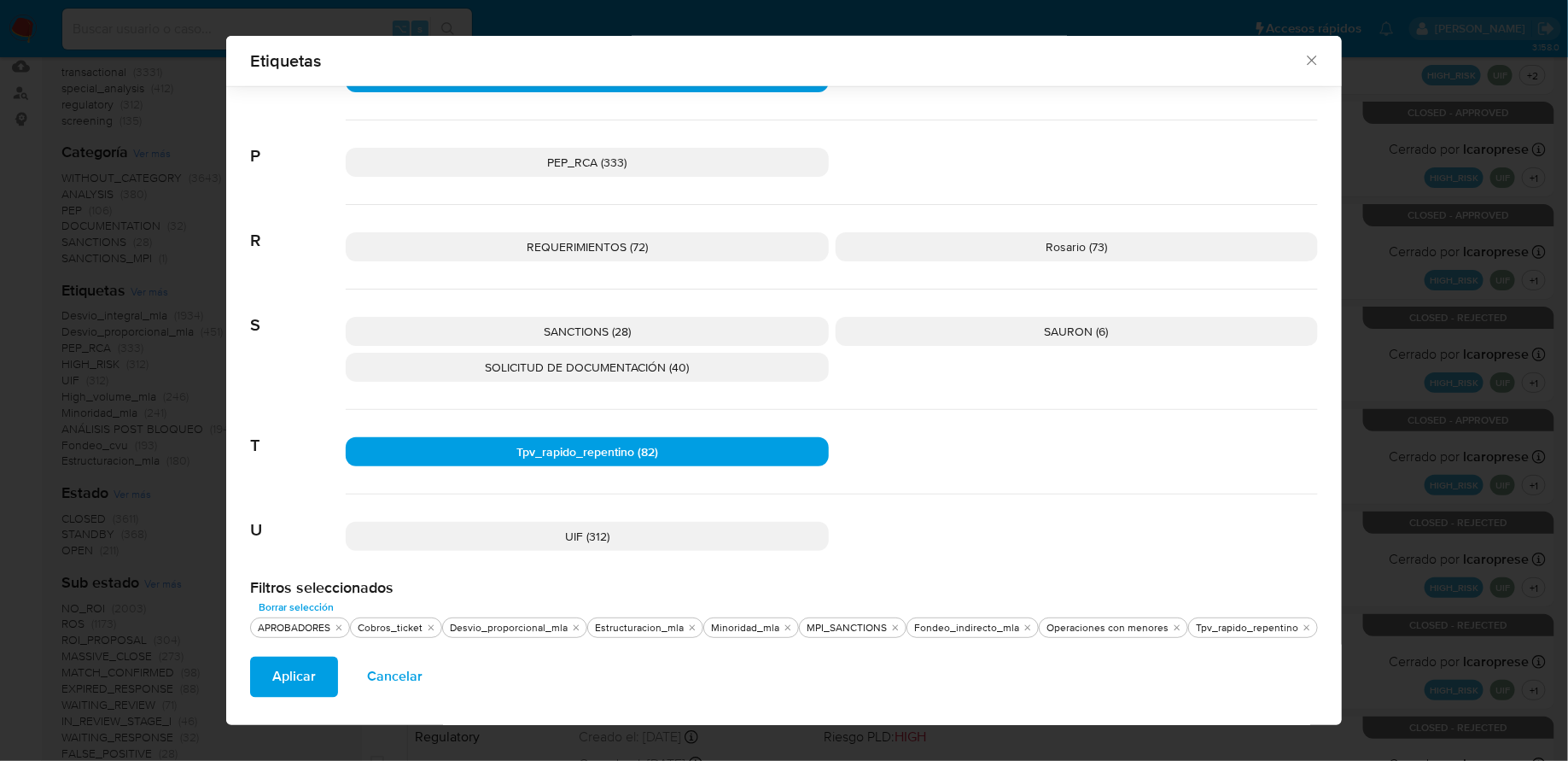
click at [314, 674] on span "Aplicar" at bounding box center [294, 677] width 43 height 38
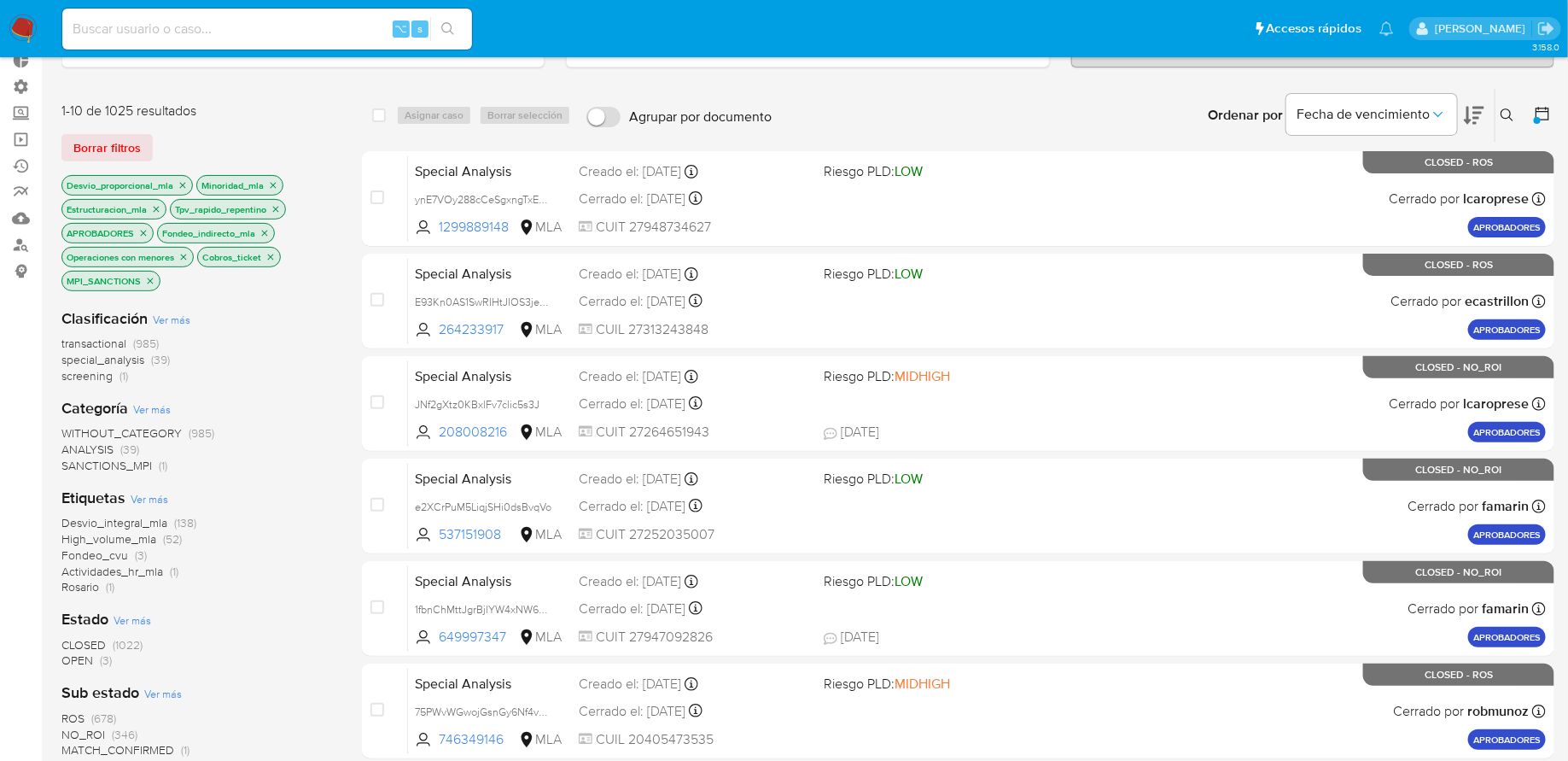
scroll to position [111, 0]
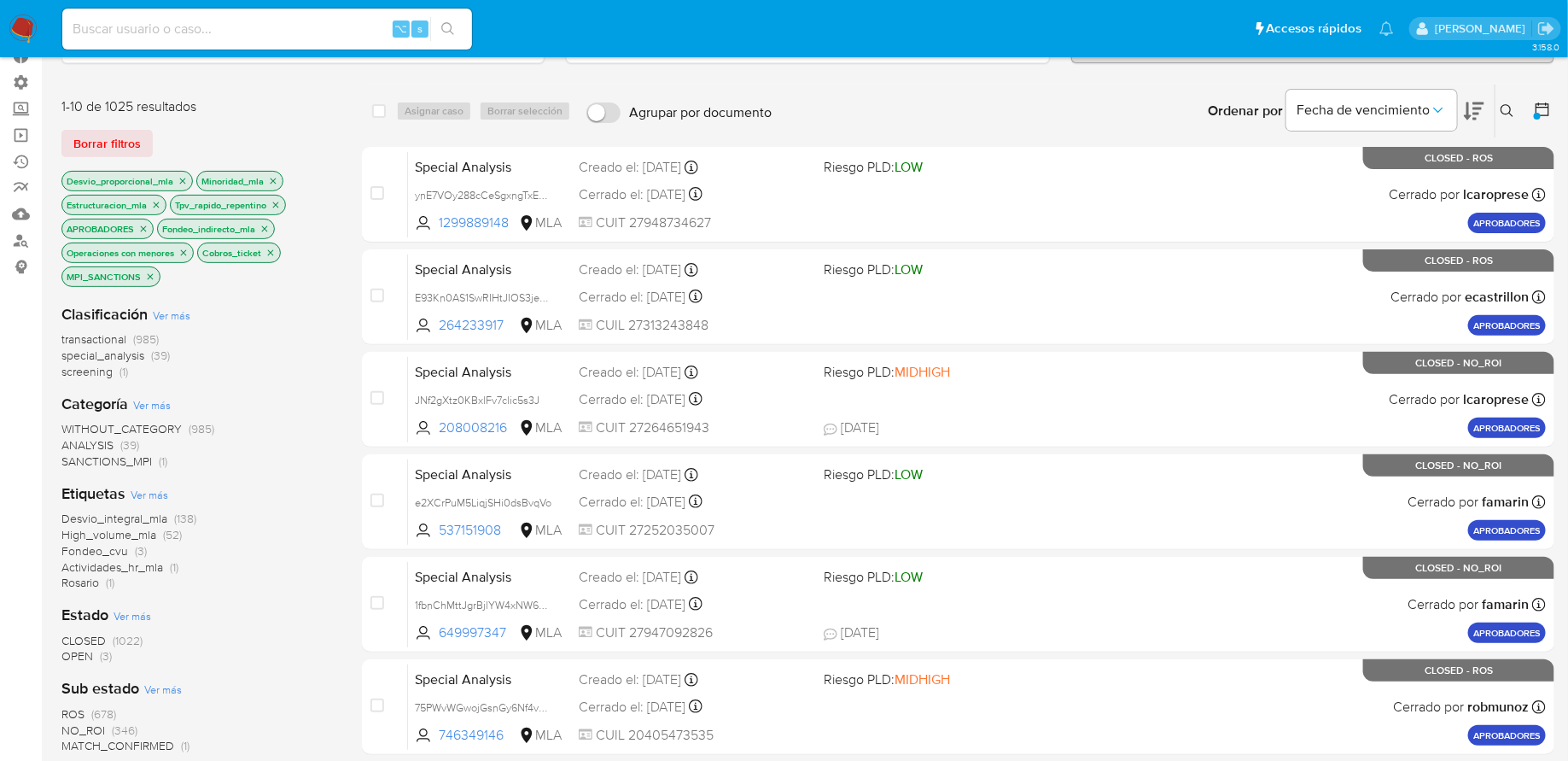
click at [93, 656] on span "OPEN (3)" at bounding box center [87, 656] width 50 height 16
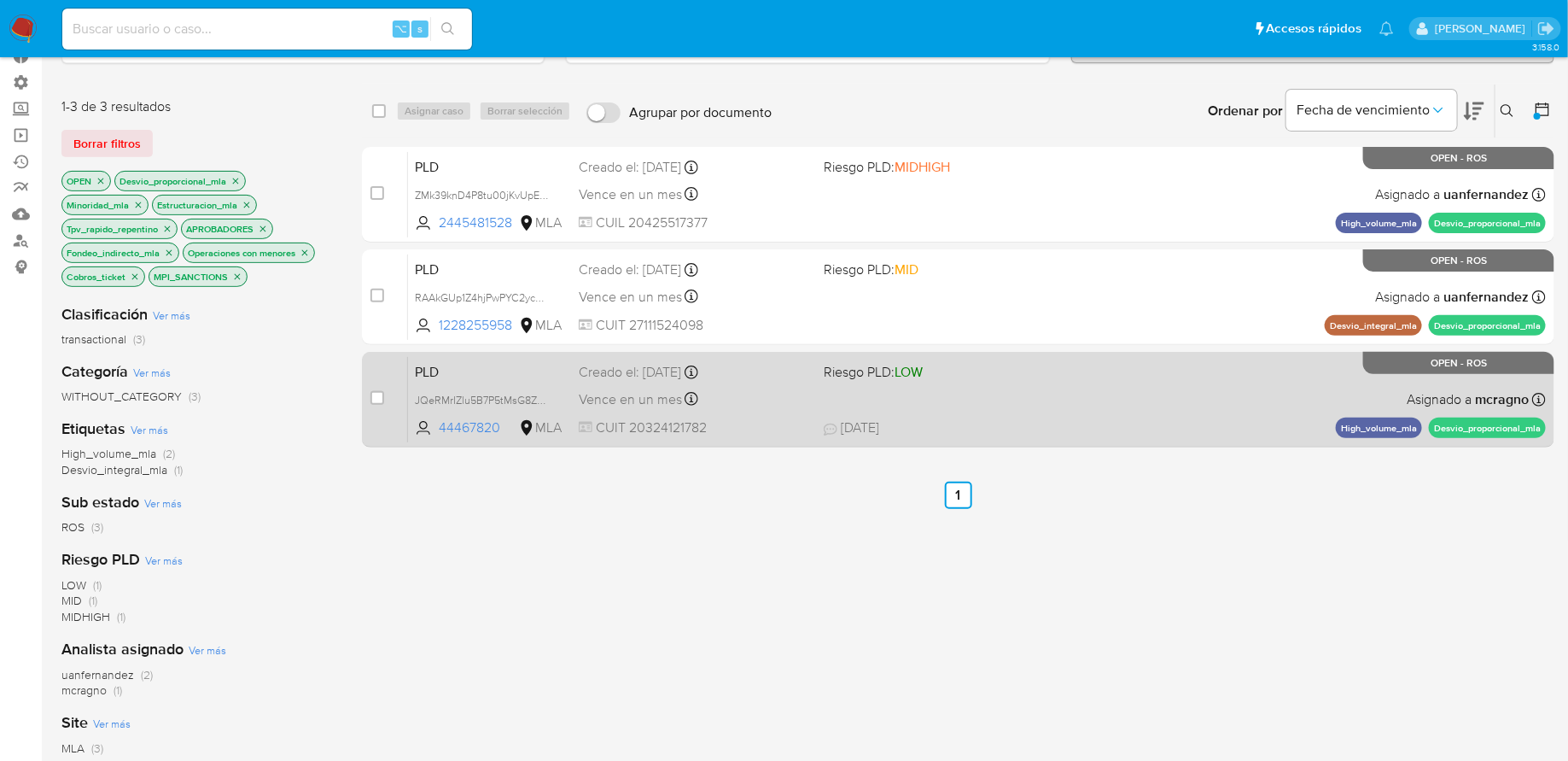
click at [977, 398] on div "PLD JQeRMrIZlu5B7P5tMsG8ZMML 44467820 MLA Riesgo PLD: LOW Creado el: 12/07/2025…" at bounding box center [977, 399] width 1138 height 87
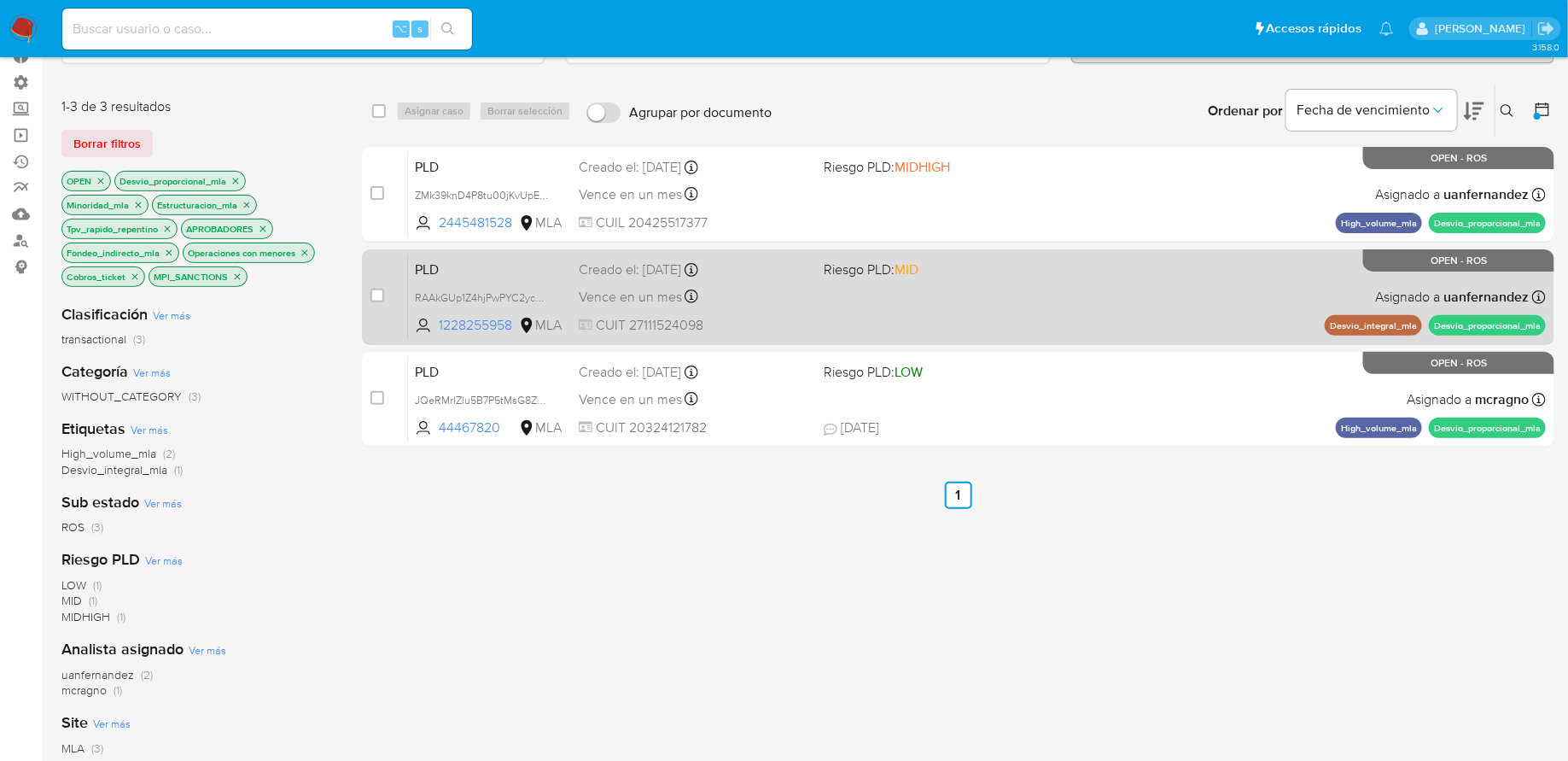
click at [889, 280] on div "PLD RAAkGUp1Z4hjPwPYC2ycWEok 1228255958 MLA Riesgo PLD: MID Creado el: 12/07/20…" at bounding box center [977, 297] width 1138 height 87
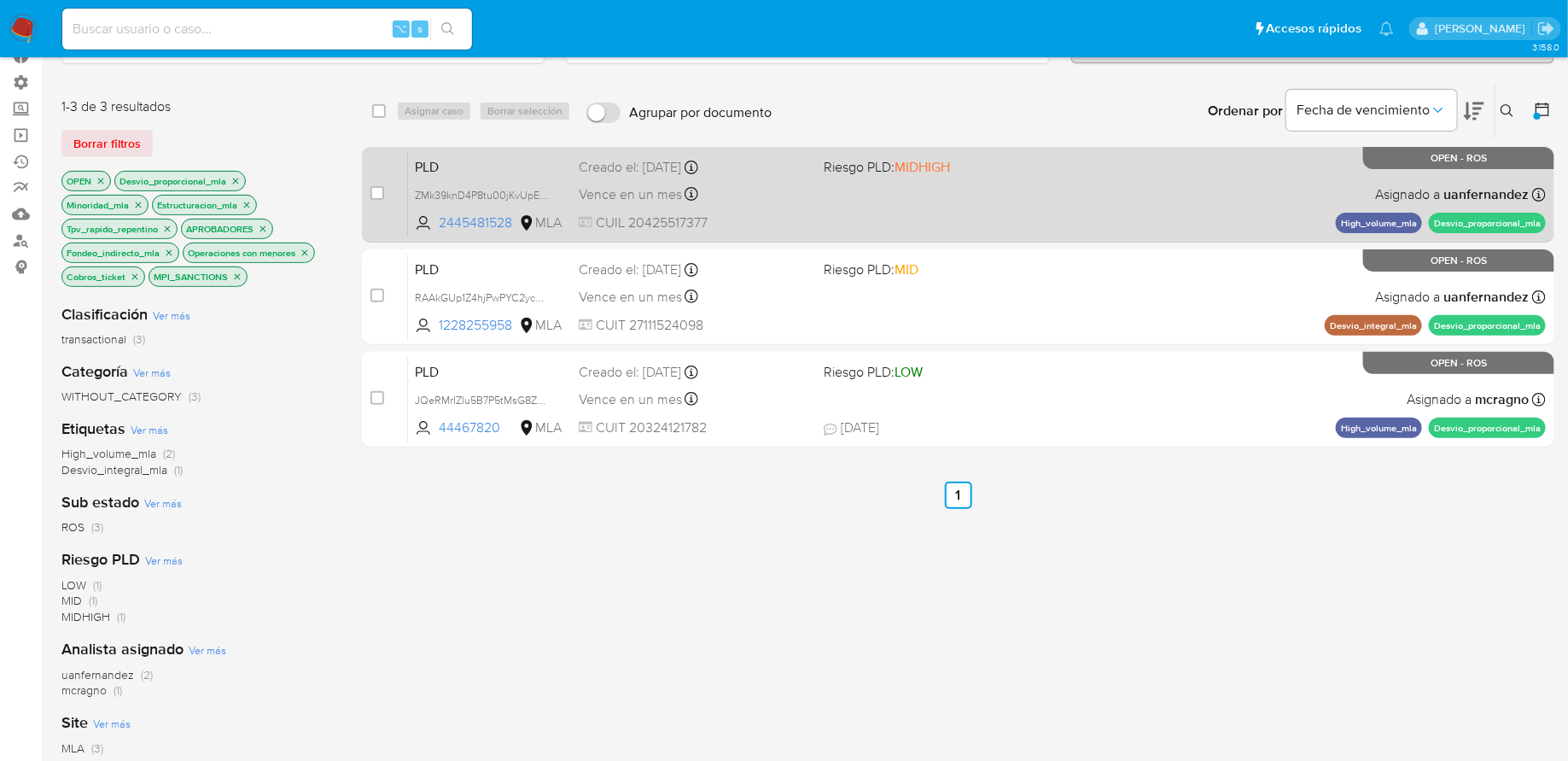
click at [821, 195] on div "PLD ZMk39knD4P8tu00jKvUpEHgc 2445481528 MLA Riesgo PLD: MIDHIGH Creado el: 12/0…" at bounding box center [977, 195] width 1138 height 87
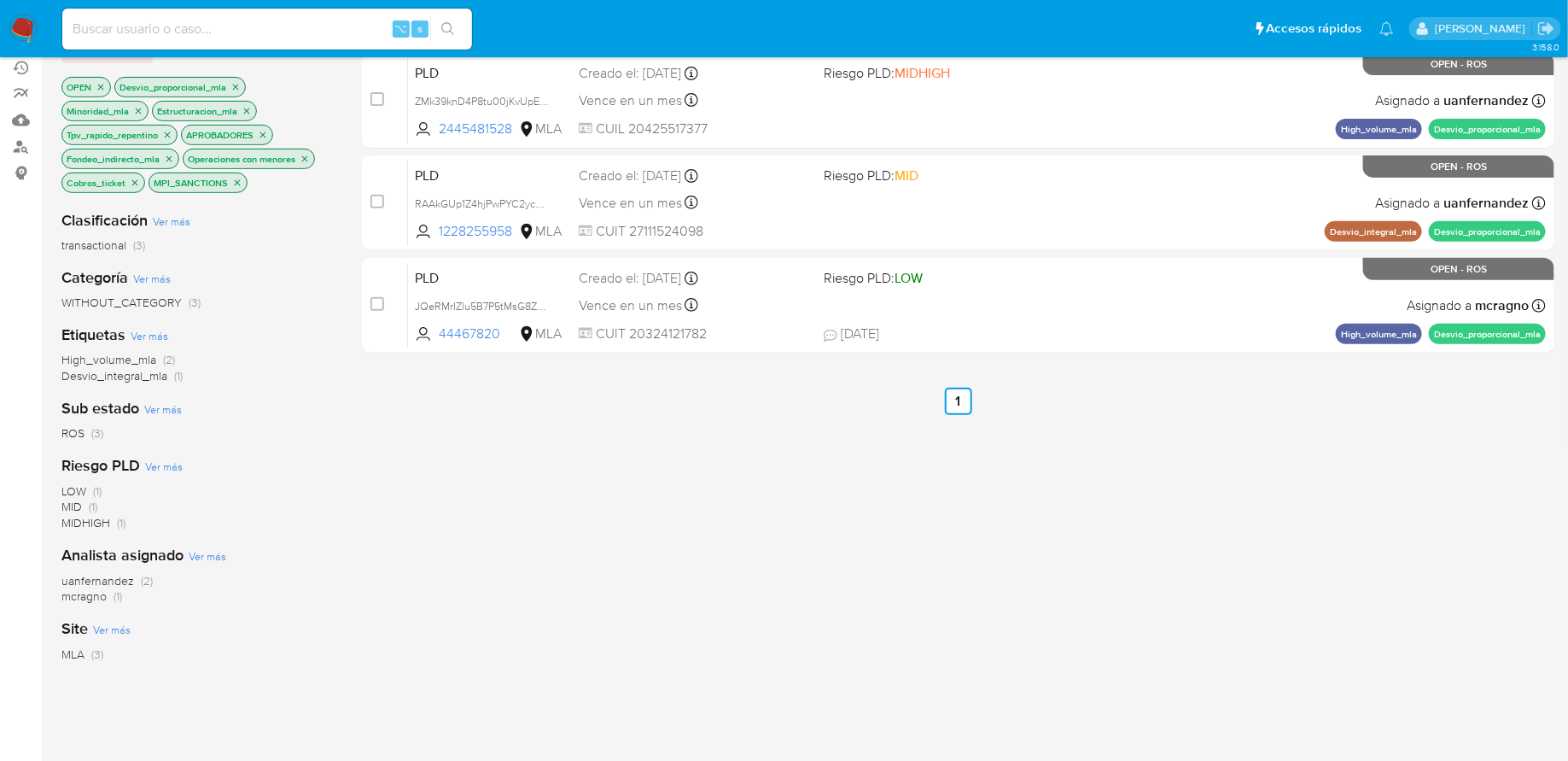
scroll to position [168, 0]
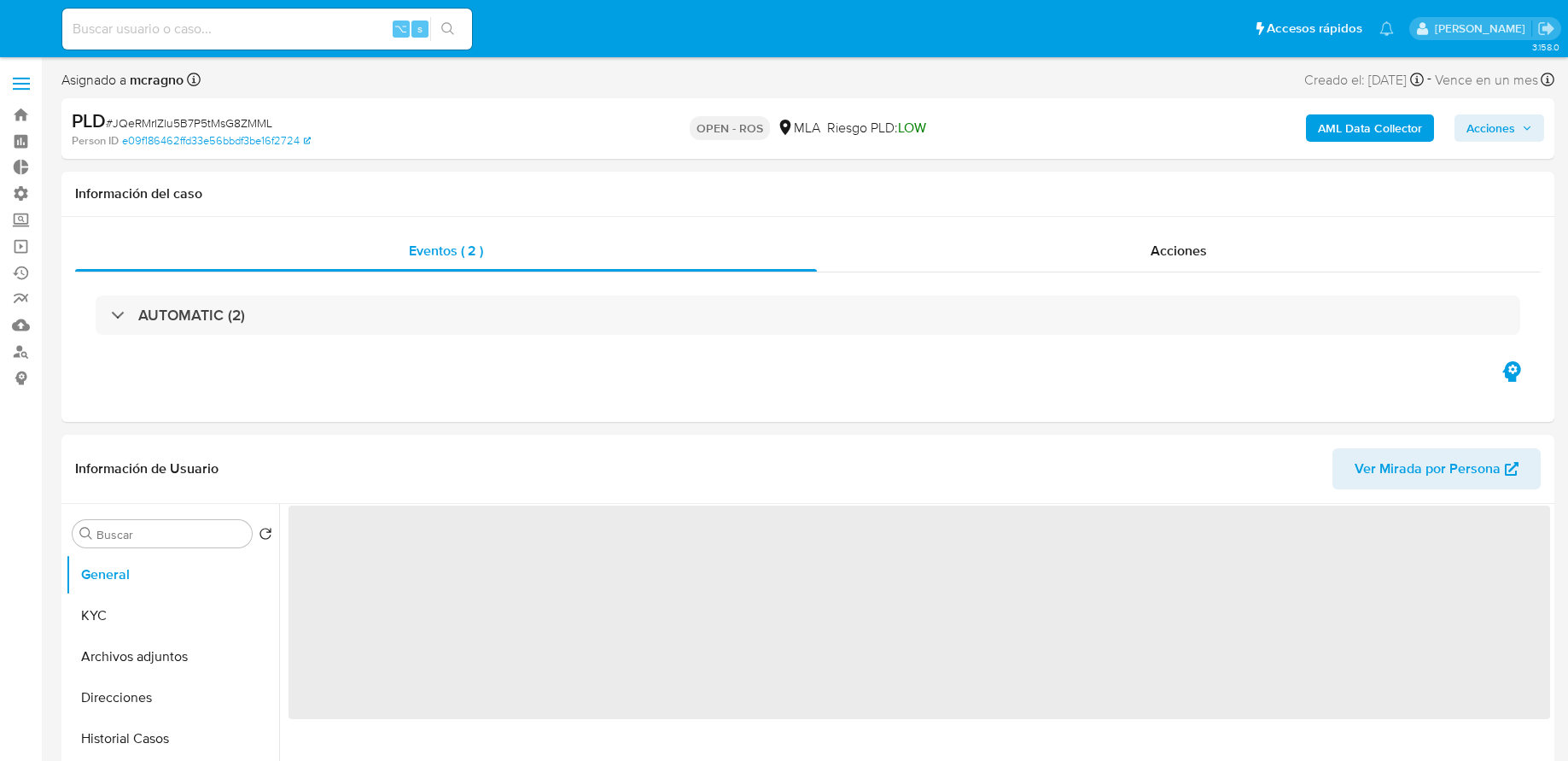
select select "10"
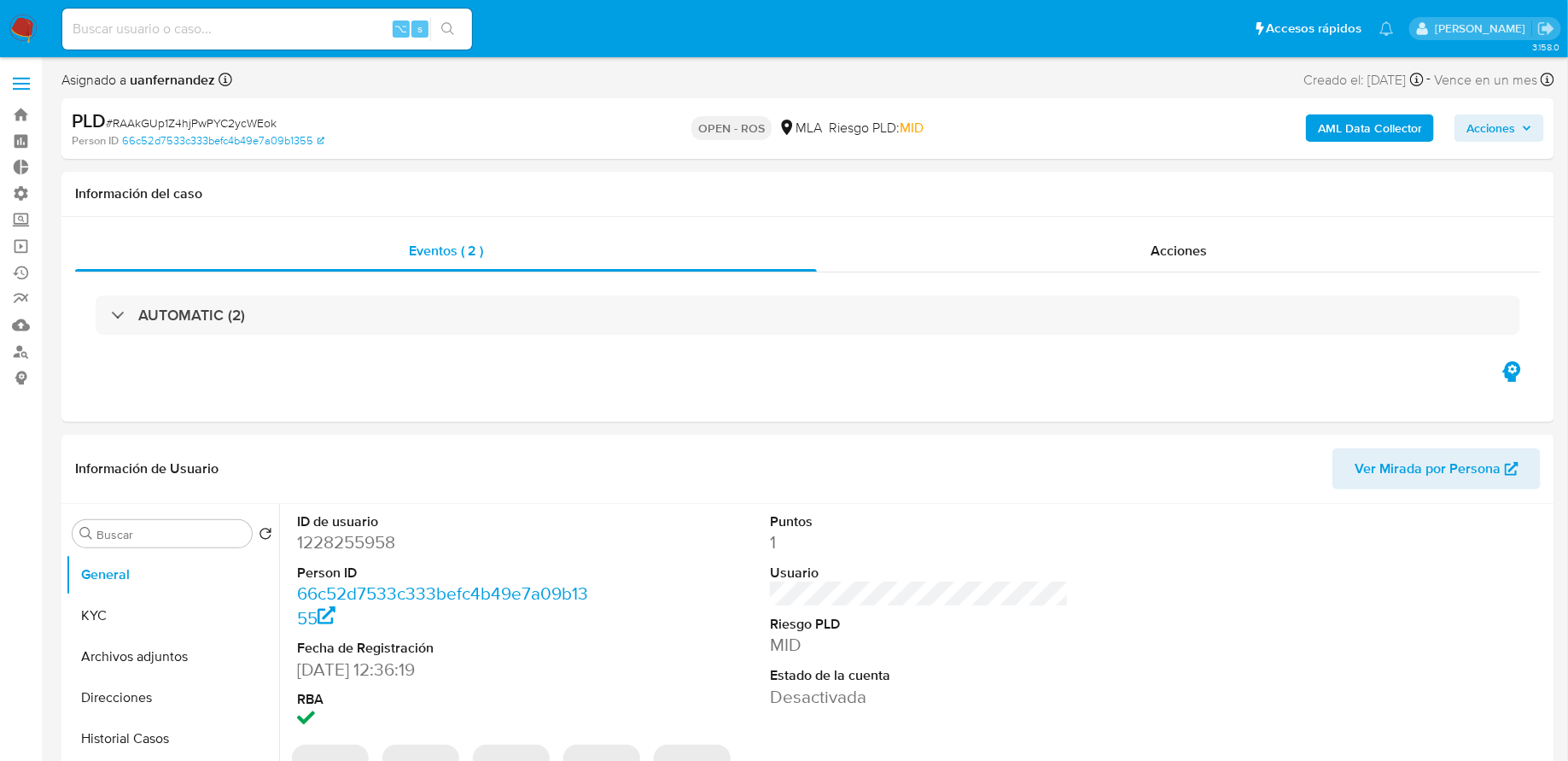
select select "10"
click at [23, 246] on link "Operaciones masivas" at bounding box center [101, 246] width 203 height 26
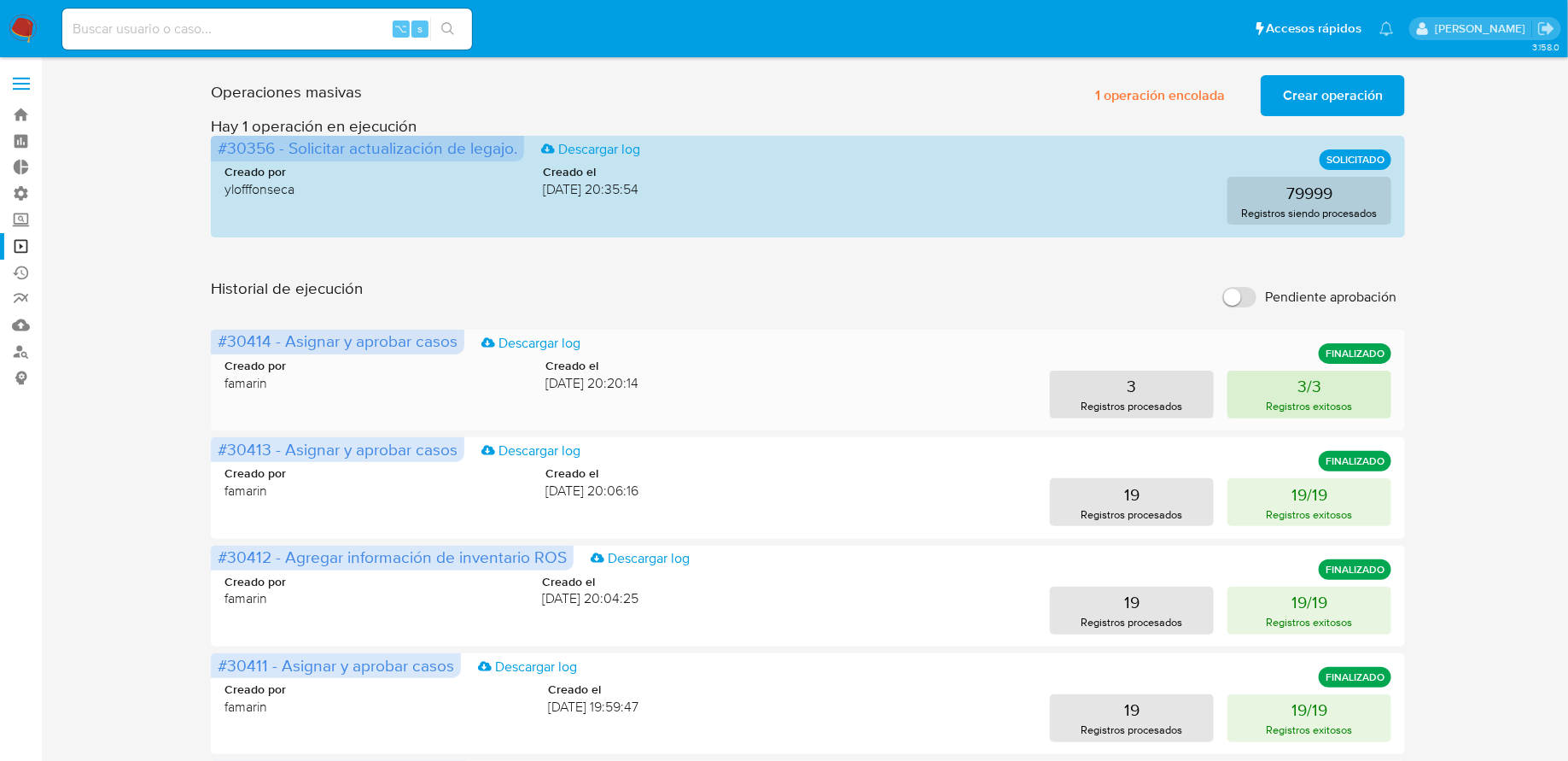
click at [1280, 406] on p "Registros exitosos" at bounding box center [1310, 406] width 87 height 16
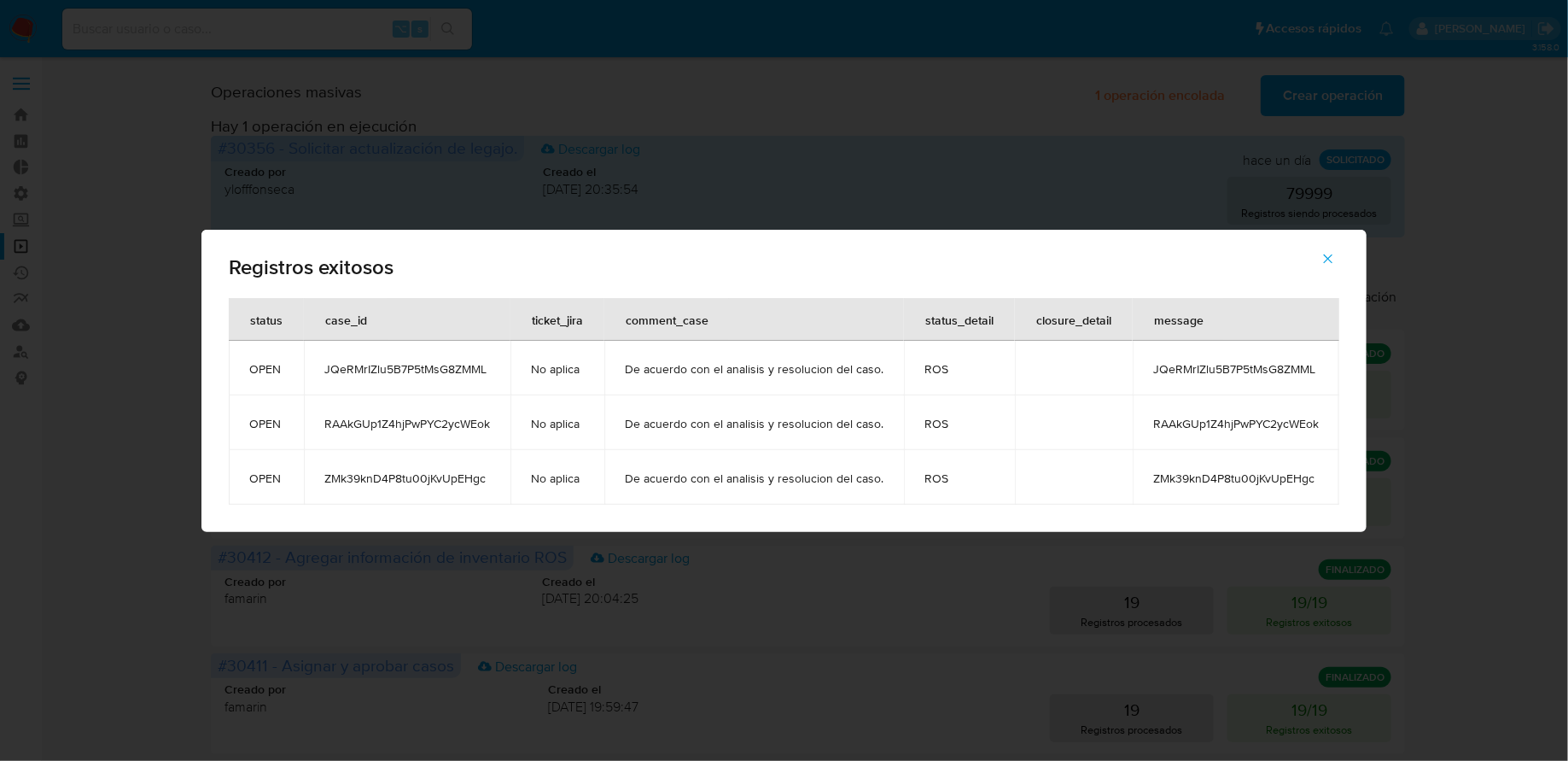
click at [1331, 265] on icon "button" at bounding box center [1328, 259] width 15 height 15
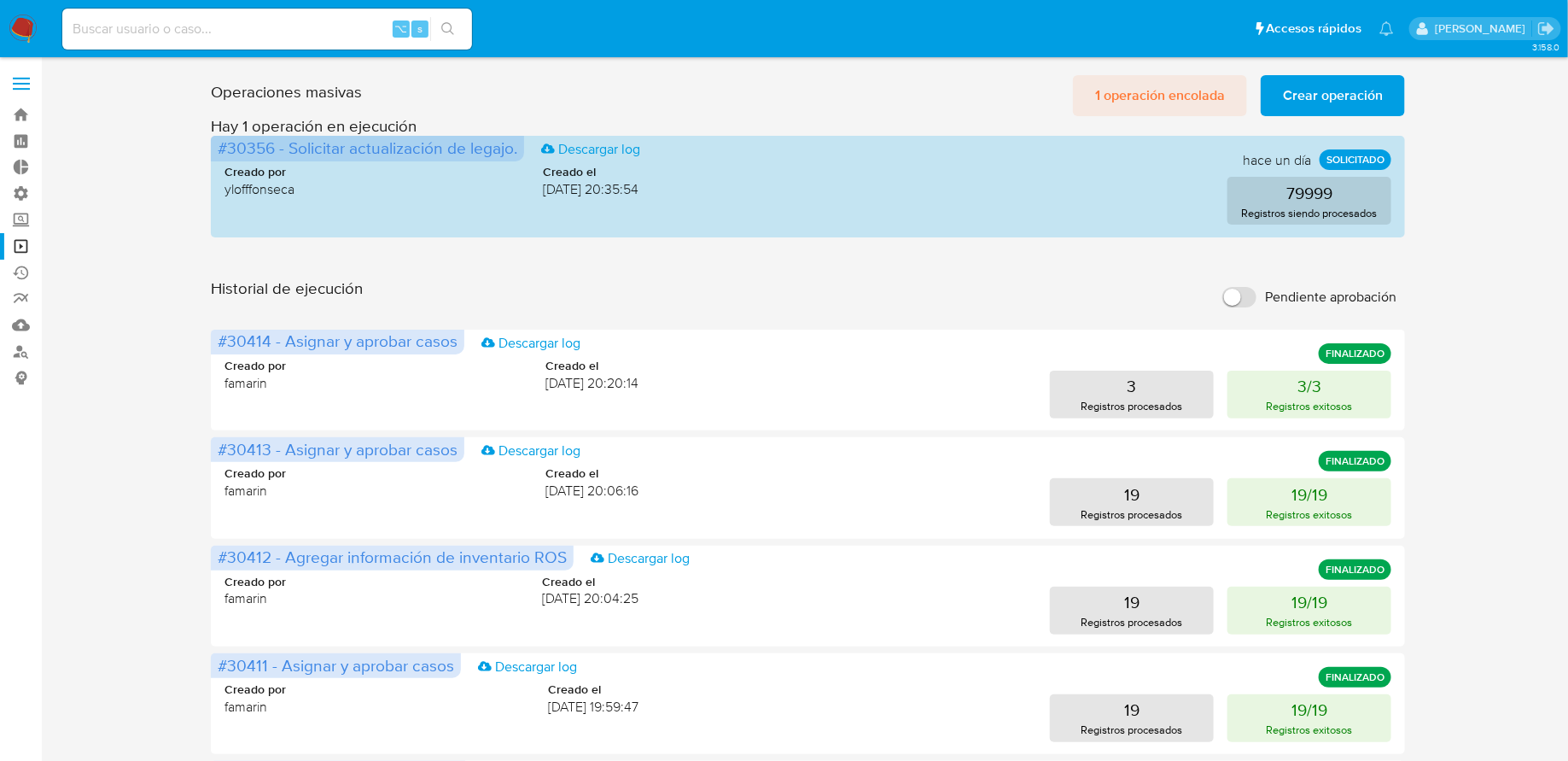
click at [1160, 83] on span "1 operación encolada" at bounding box center [1161, 96] width 130 height 38
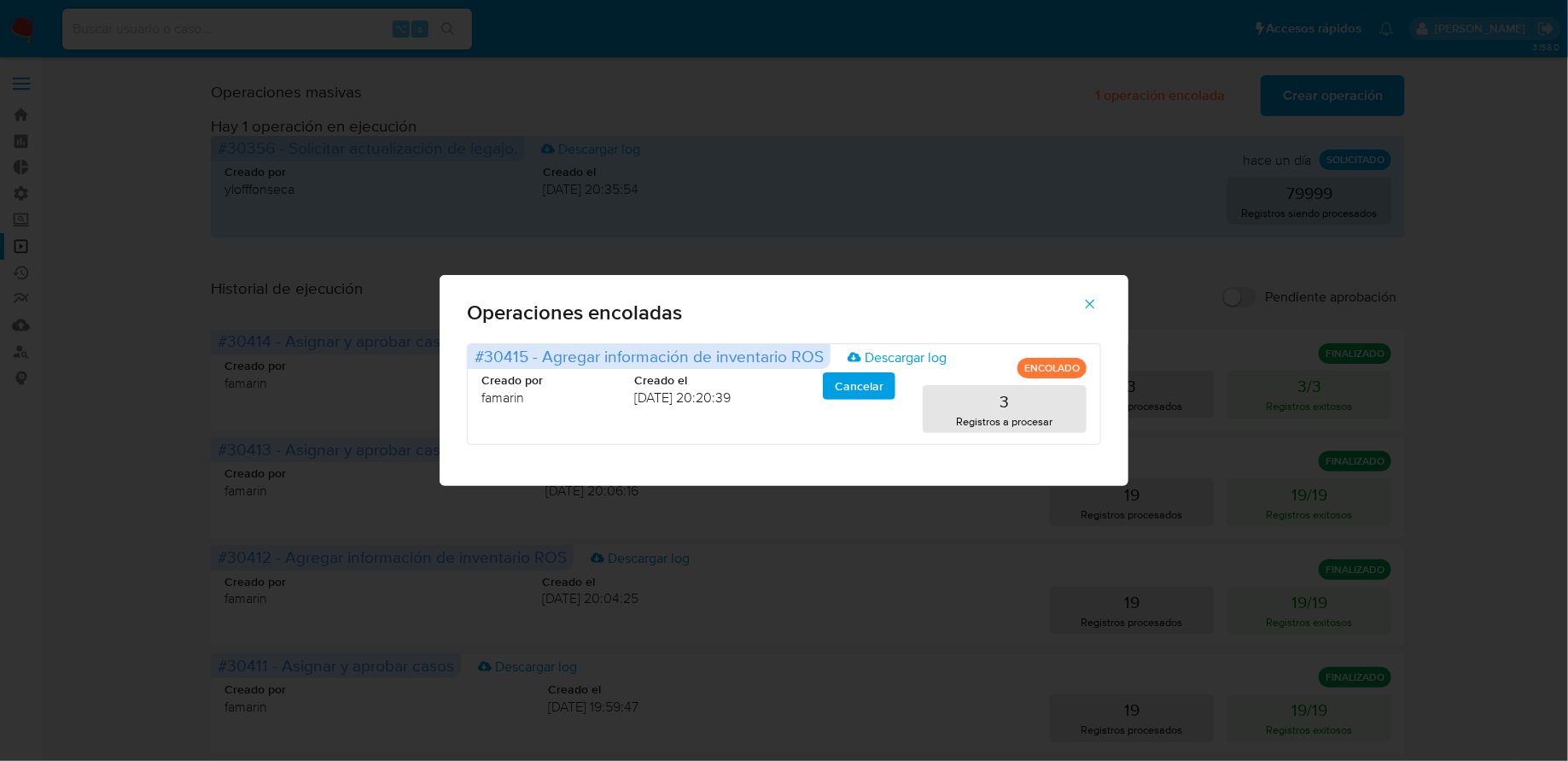
click at [1092, 298] on icon "button" at bounding box center [1089, 304] width 15 height 15
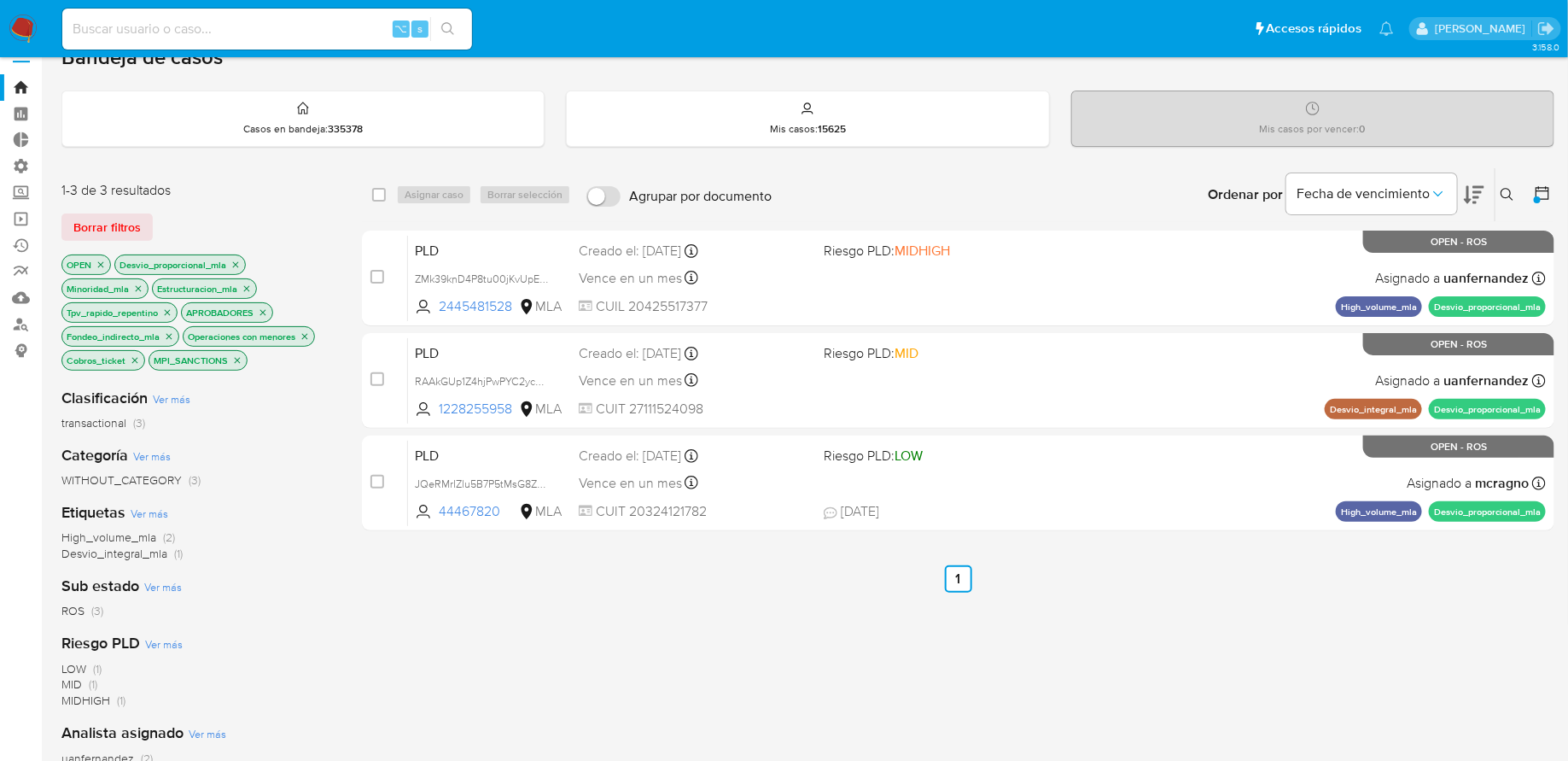
scroll to position [9, 0]
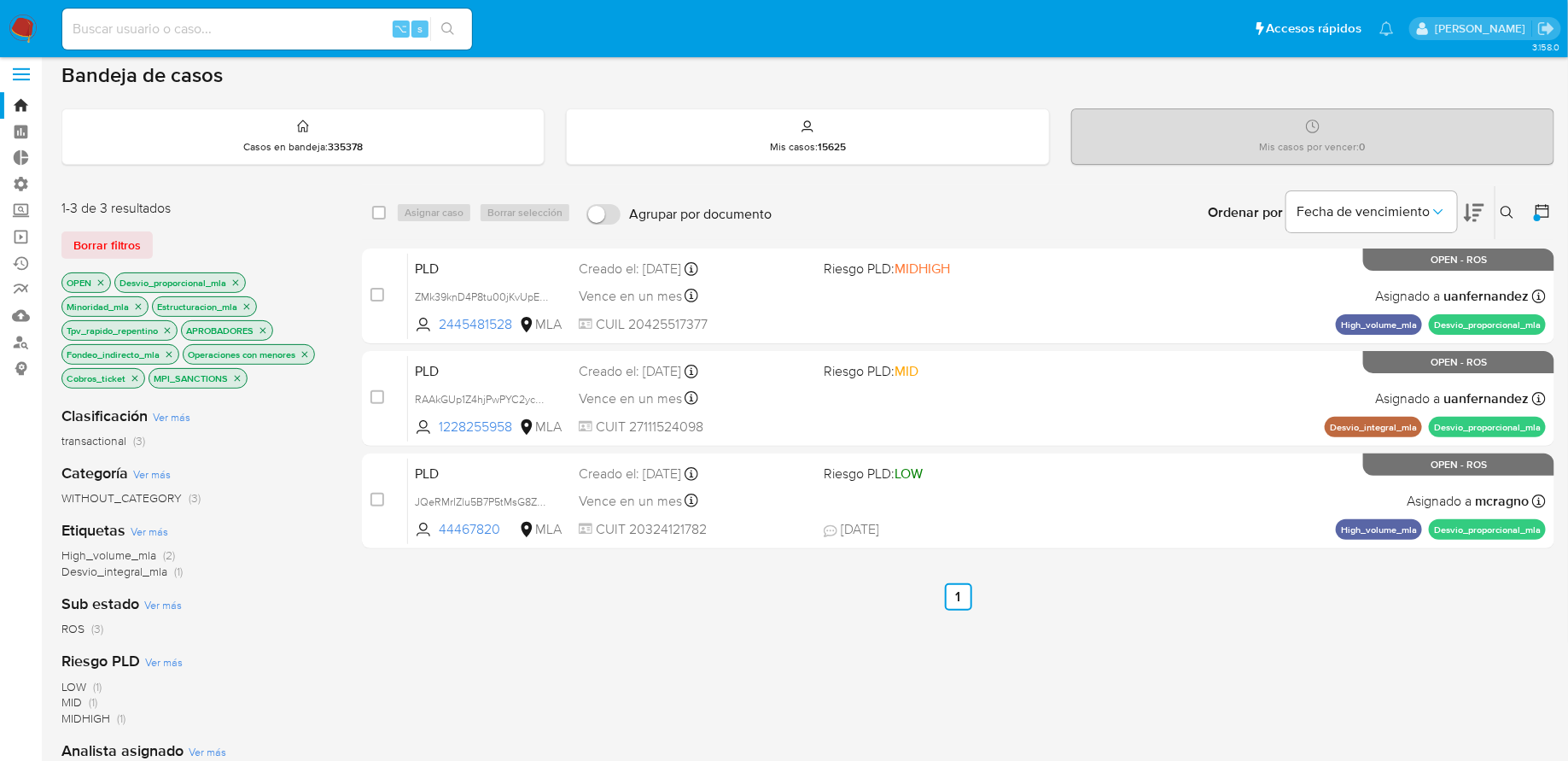
click at [103, 278] on icon "close-filter" at bounding box center [100, 282] width 10 height 10
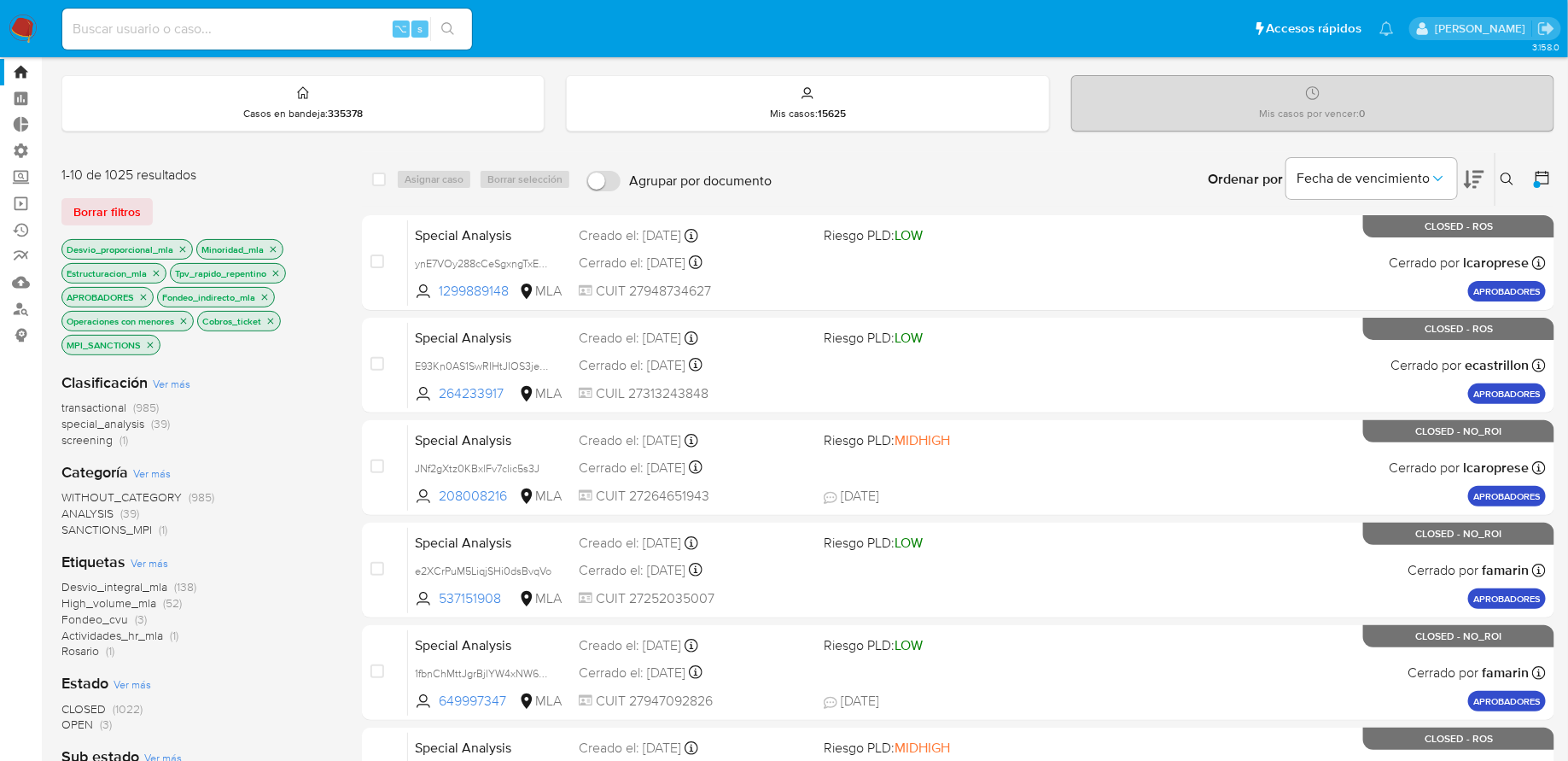
scroll to position [154, 0]
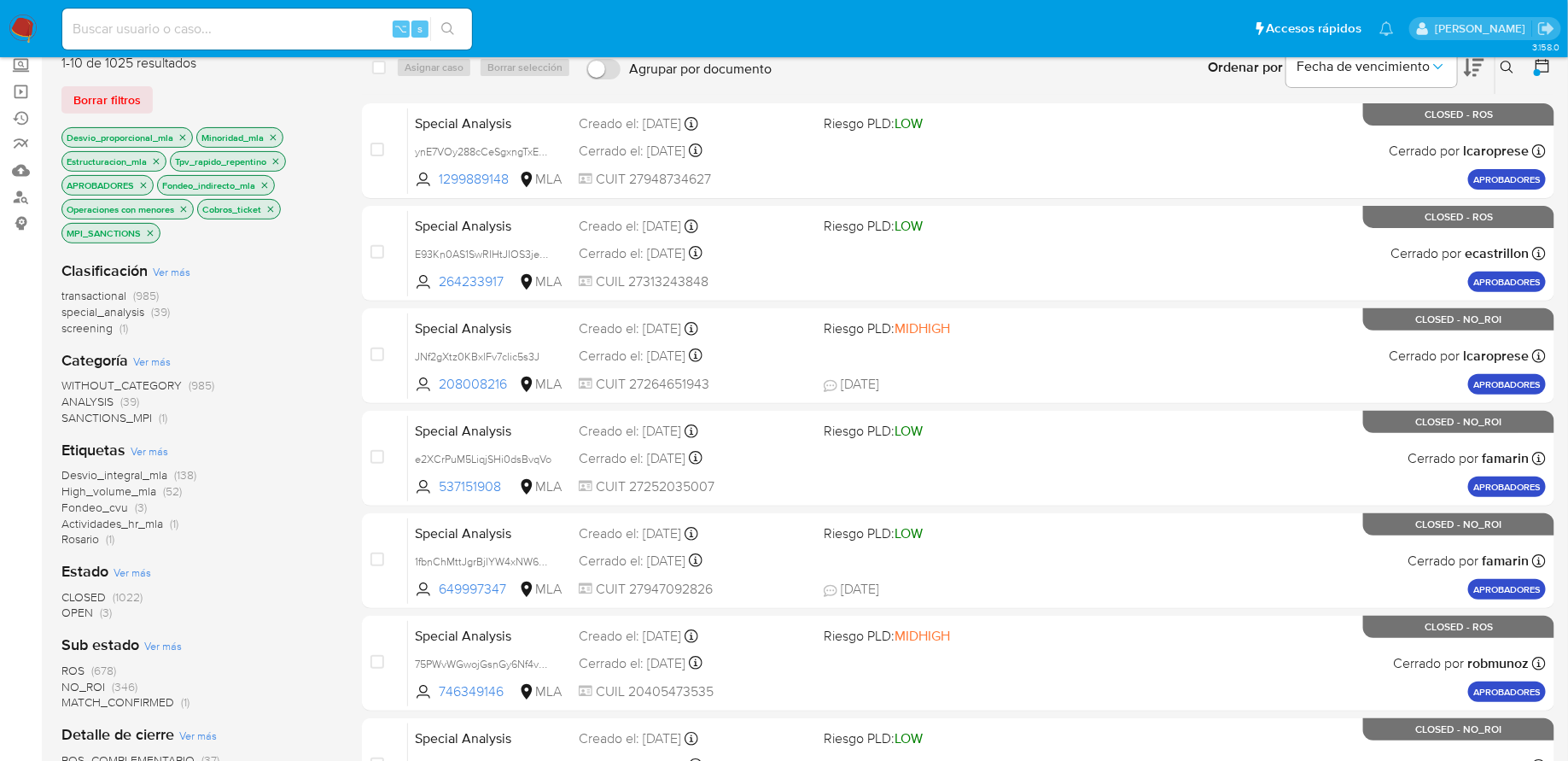
click at [128, 571] on span "Ver más" at bounding box center [132, 572] width 38 height 15
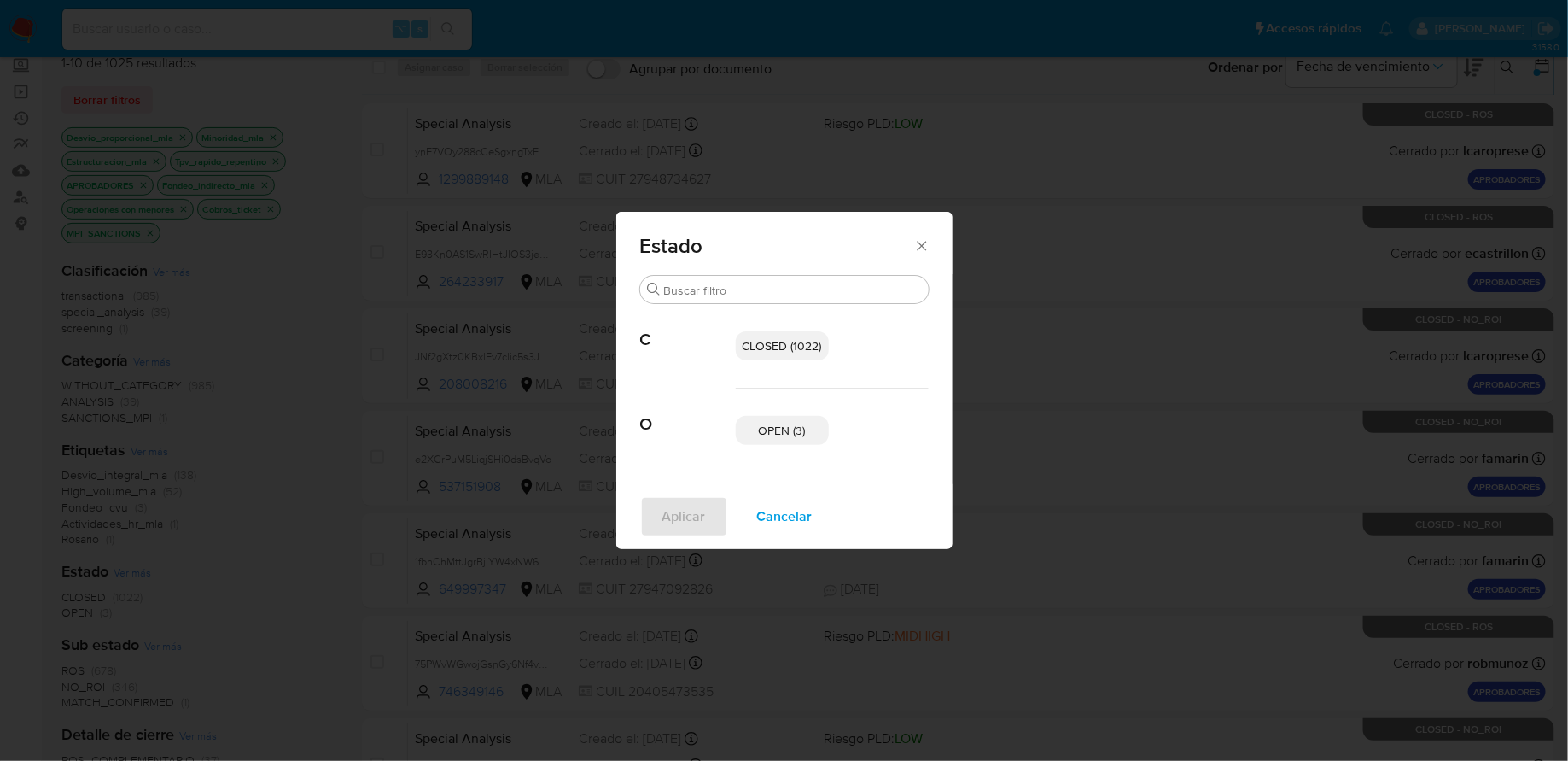
click at [760, 436] on span "OPEN (3)" at bounding box center [782, 430] width 47 height 17
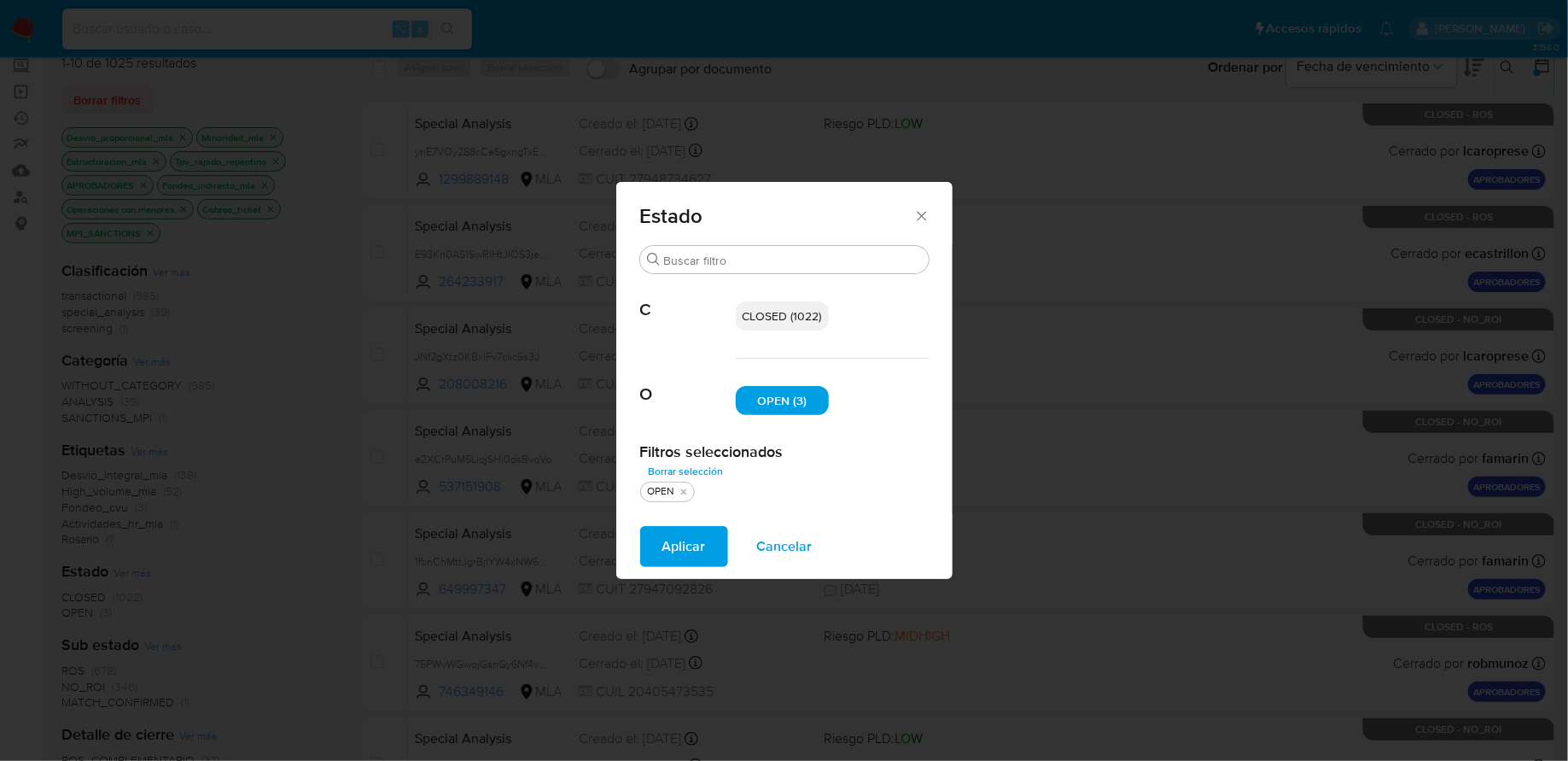
click at [682, 538] on span "Aplicar" at bounding box center [684, 547] width 43 height 38
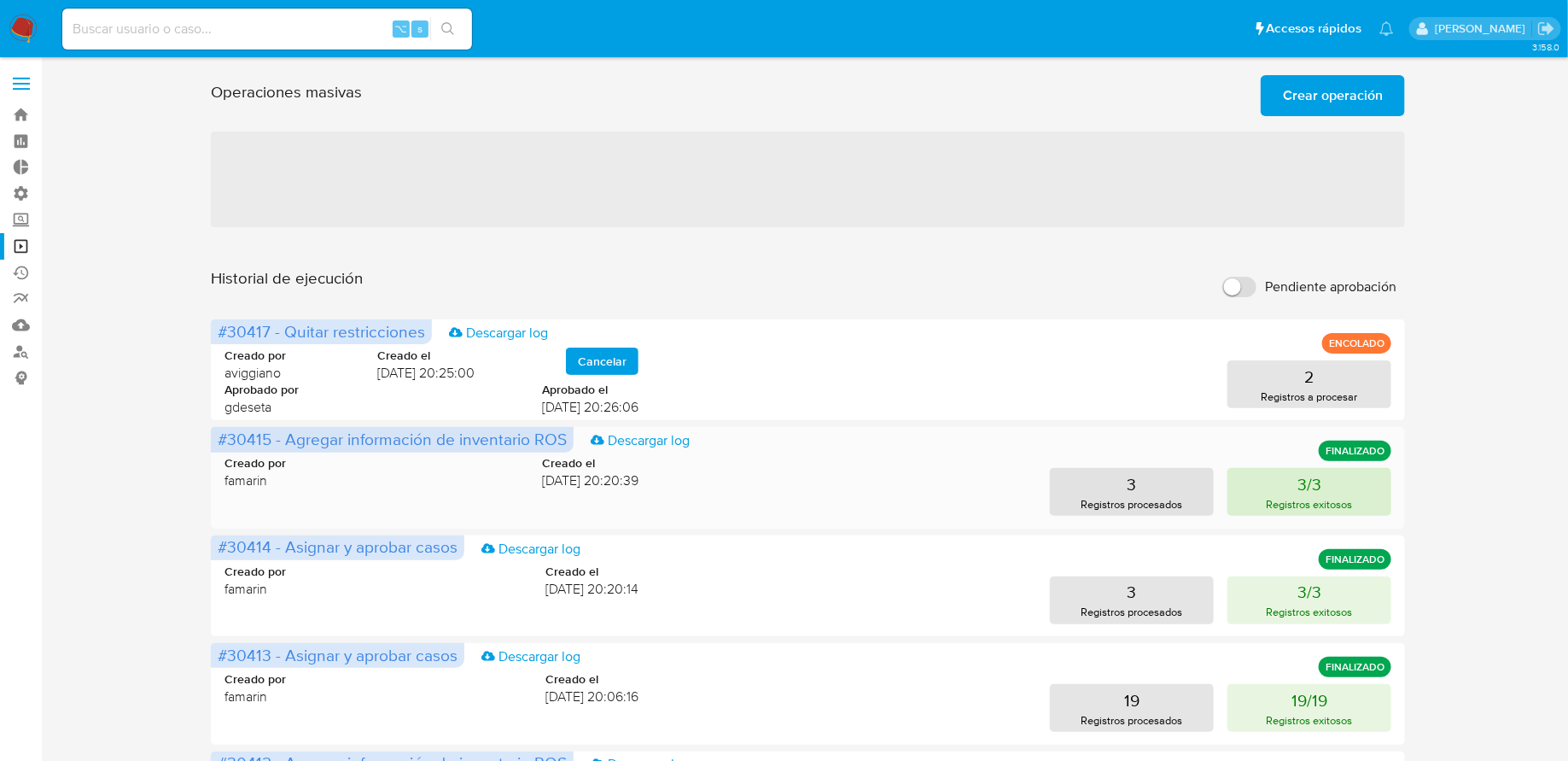
click at [1269, 495] on button "3/3 Registros exitosos" at bounding box center [1309, 491] width 164 height 48
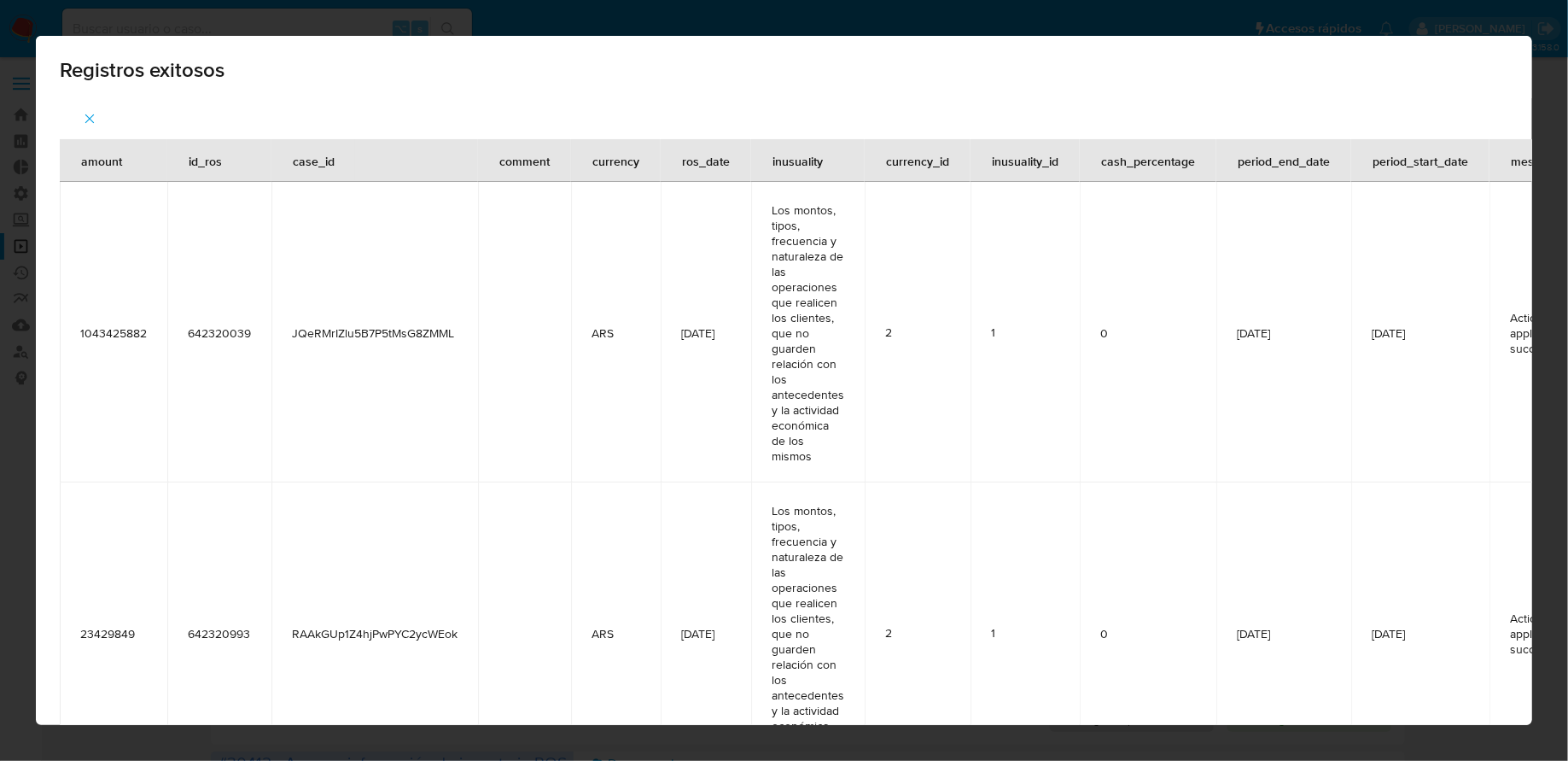
click at [1492, 102] on div "amount id_ros case_id comment currency ros_date inusuality currency_id inusuali…" at bounding box center [784, 603] width 1497 height 1010
click at [94, 115] on icon "button" at bounding box center [89, 118] width 15 height 15
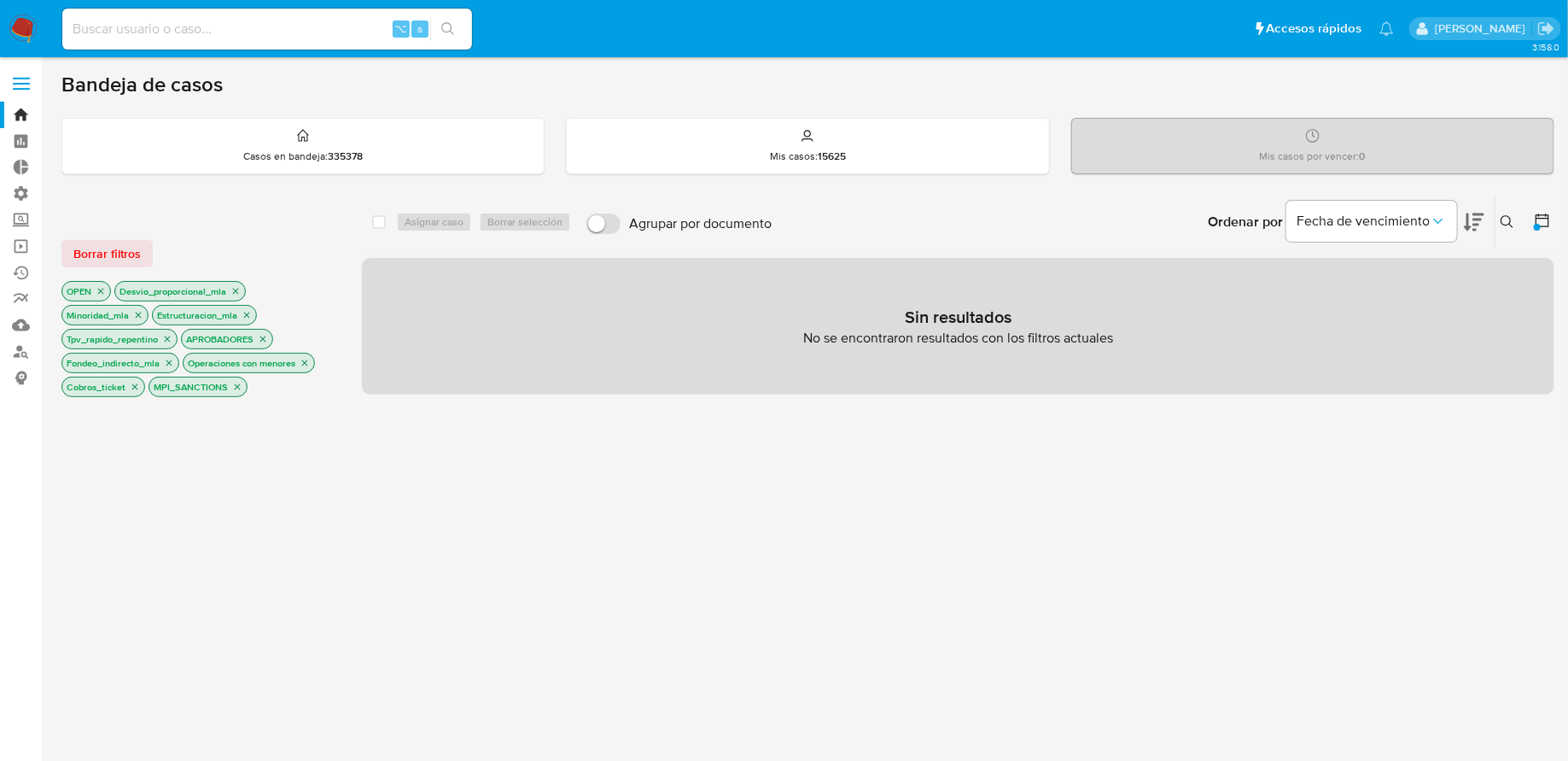
click at [26, 23] on img at bounding box center [23, 29] width 29 height 29
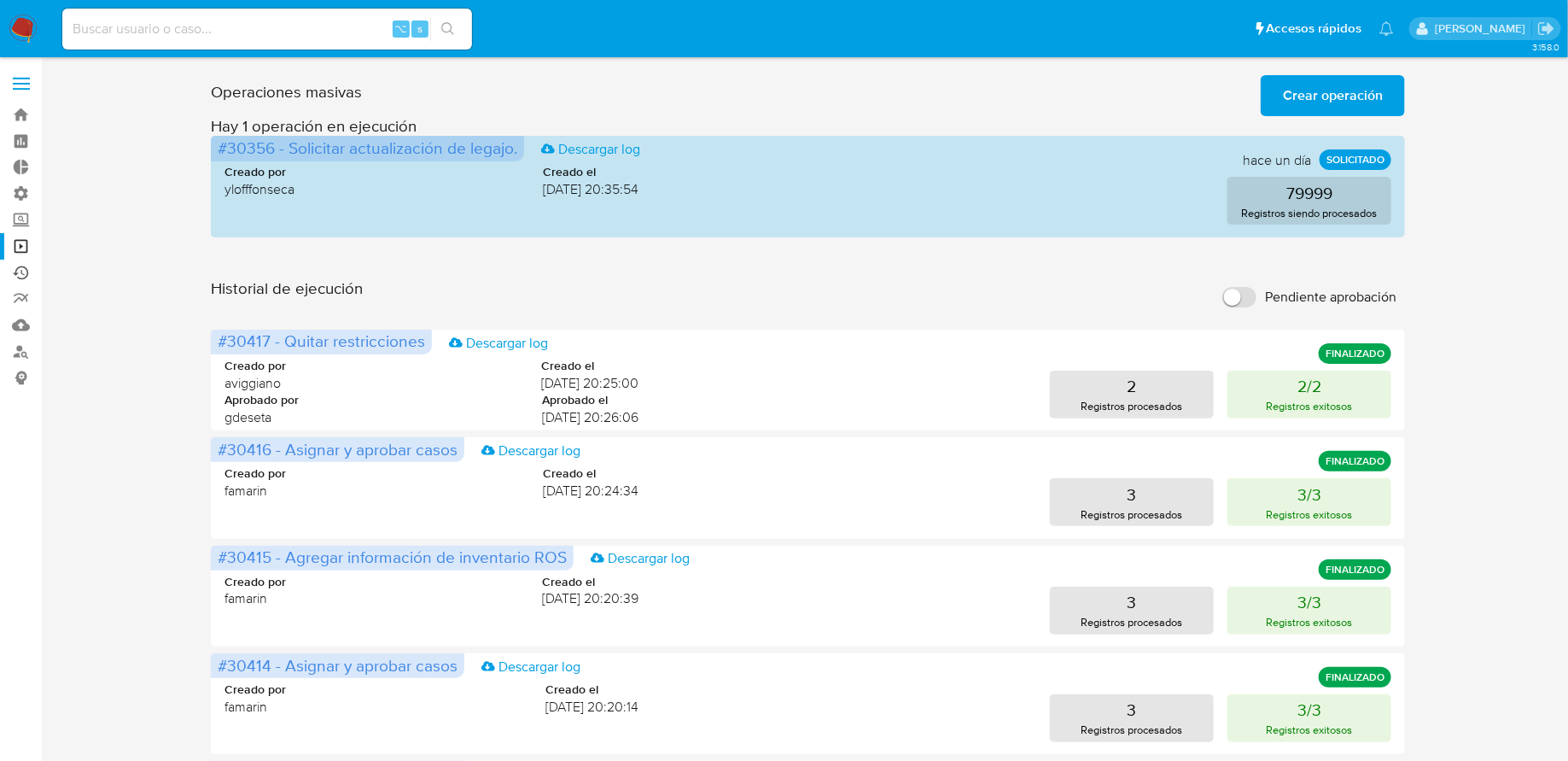
click at [25, 271] on link "Ejecuciones automáticas" at bounding box center [101, 272] width 203 height 26
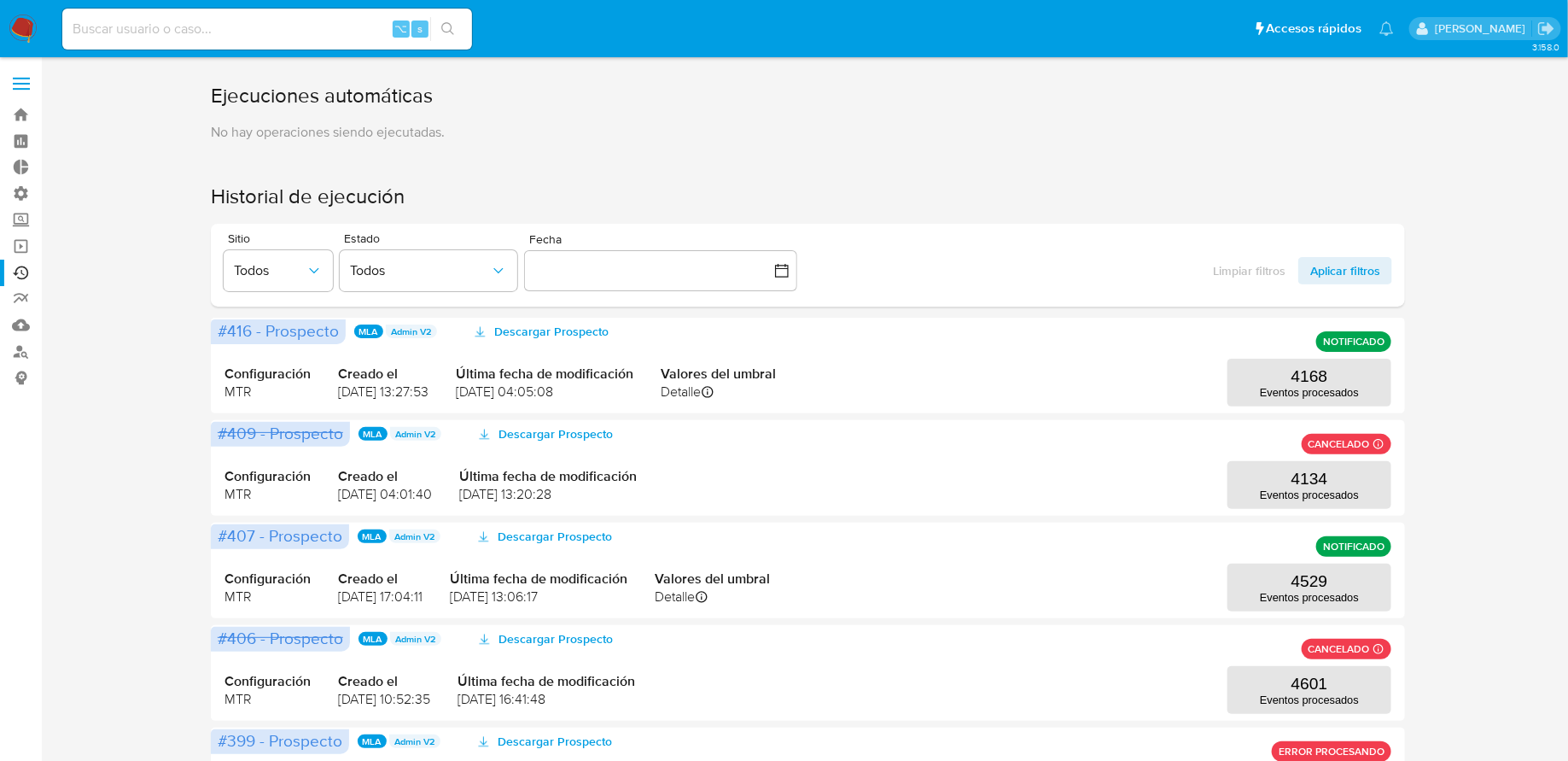
click at [211, 41] on div "⌥ s" at bounding box center [267, 28] width 410 height 41
click at [188, 30] on input at bounding box center [267, 29] width 410 height 23
paste input "0KupHsai8zW4JUksWiHY8fEg"
type input "0KupHsai8zW4JUksWiHY8fEg"
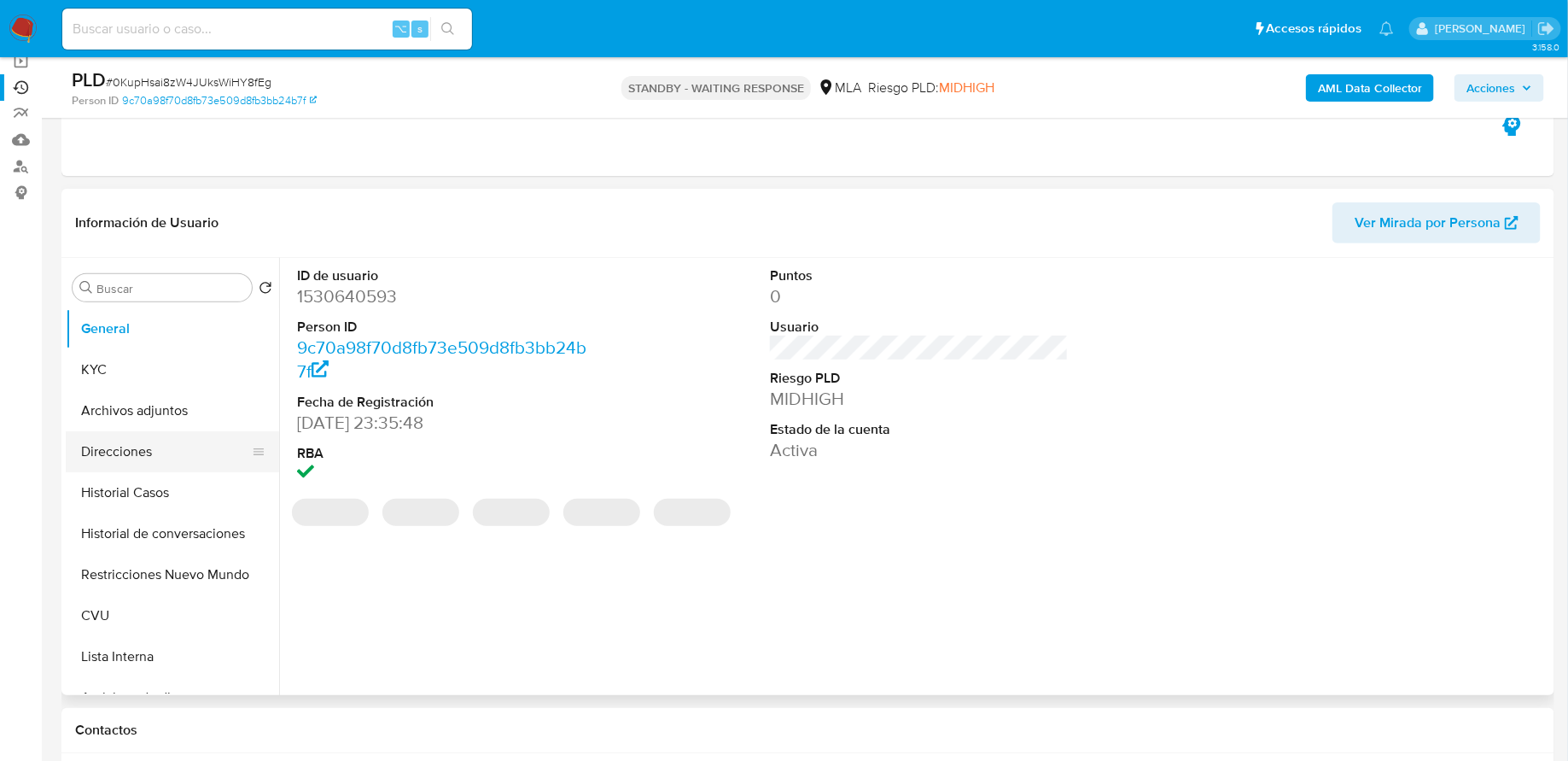
scroll to position [199, 0]
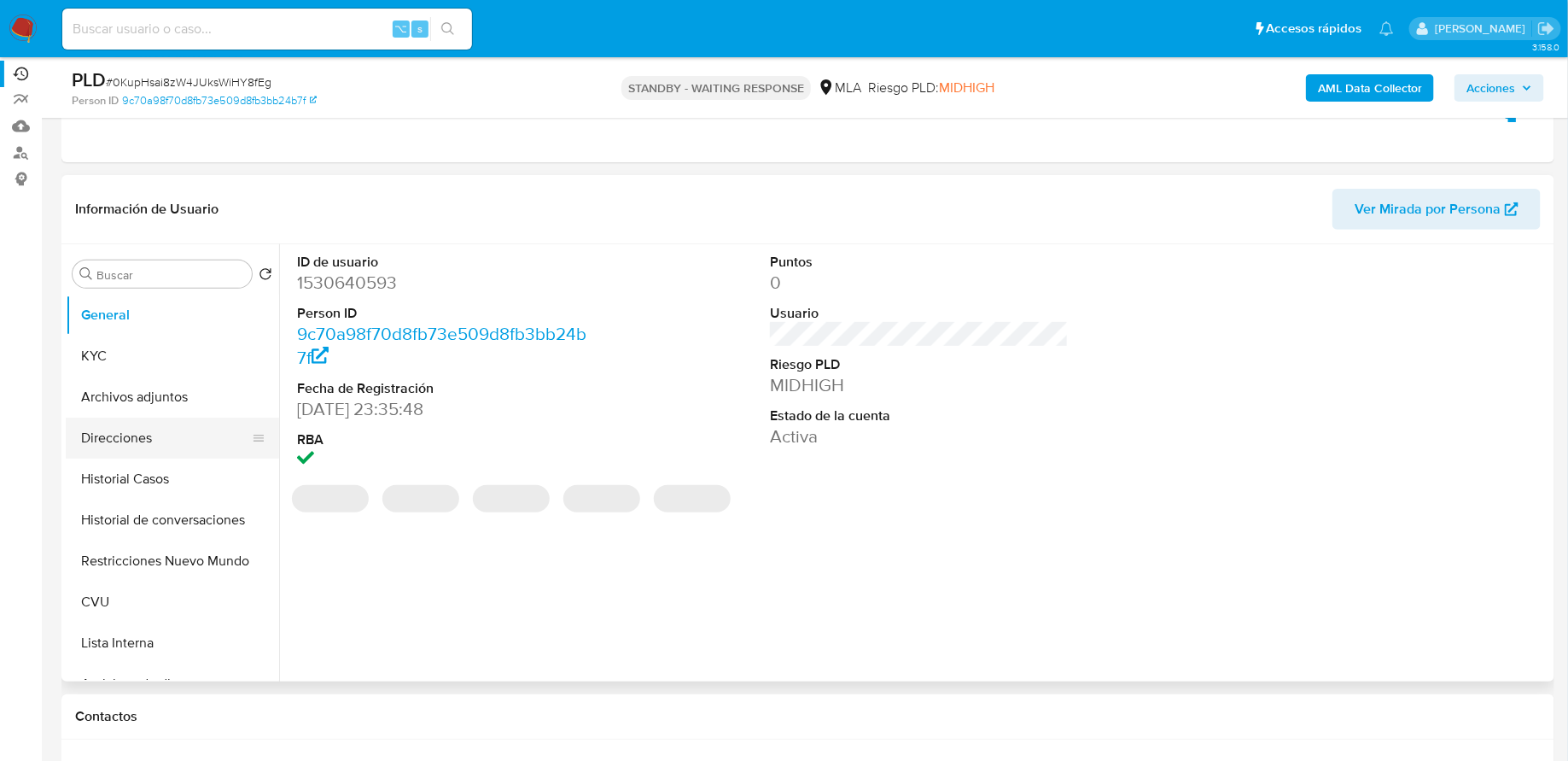
select select "10"
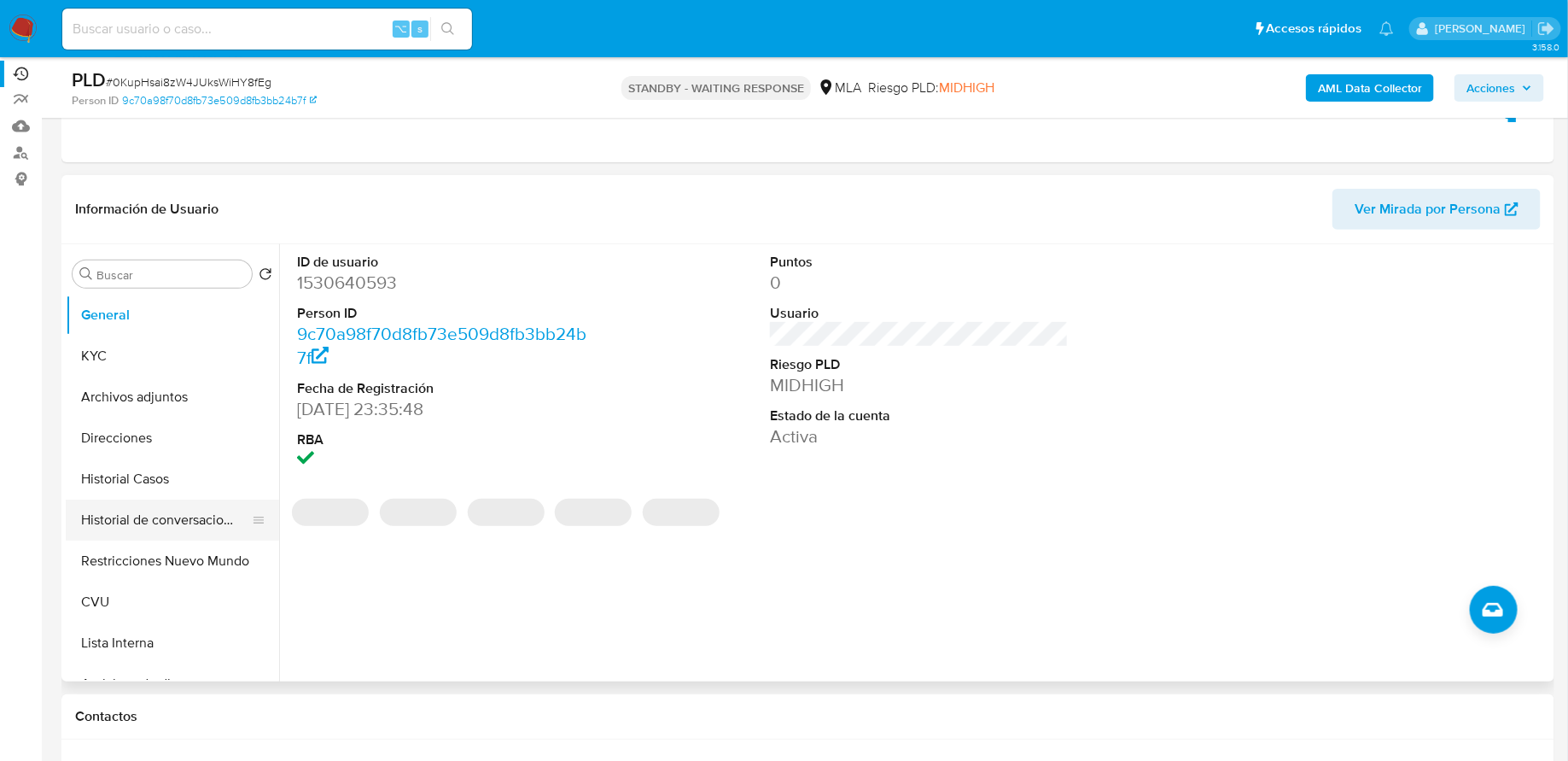
click at [170, 510] on button "Historial de conversaciones" at bounding box center [166, 519] width 200 height 41
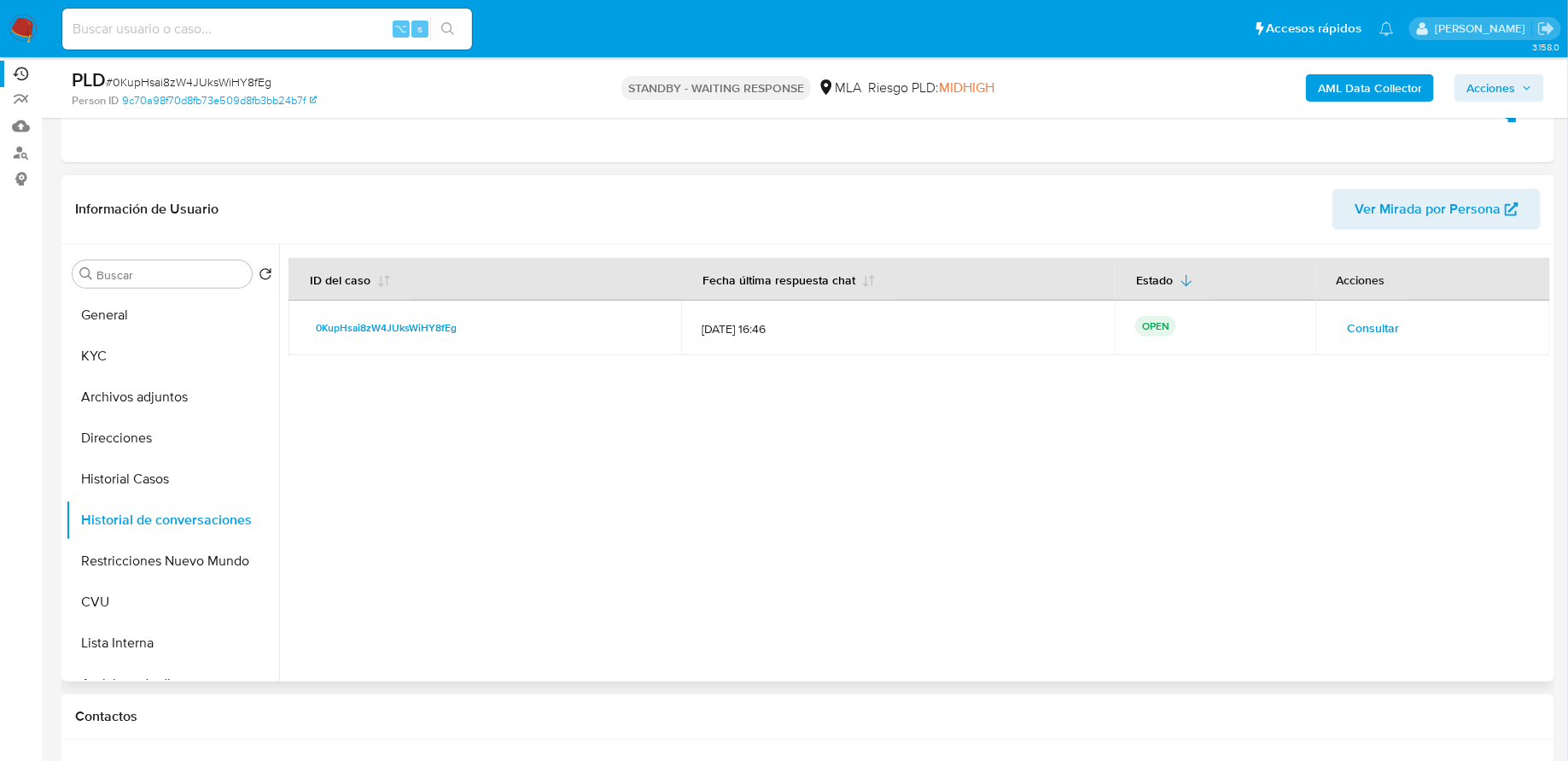
click at [1377, 316] on span "Consultar" at bounding box center [1374, 328] width 52 height 24
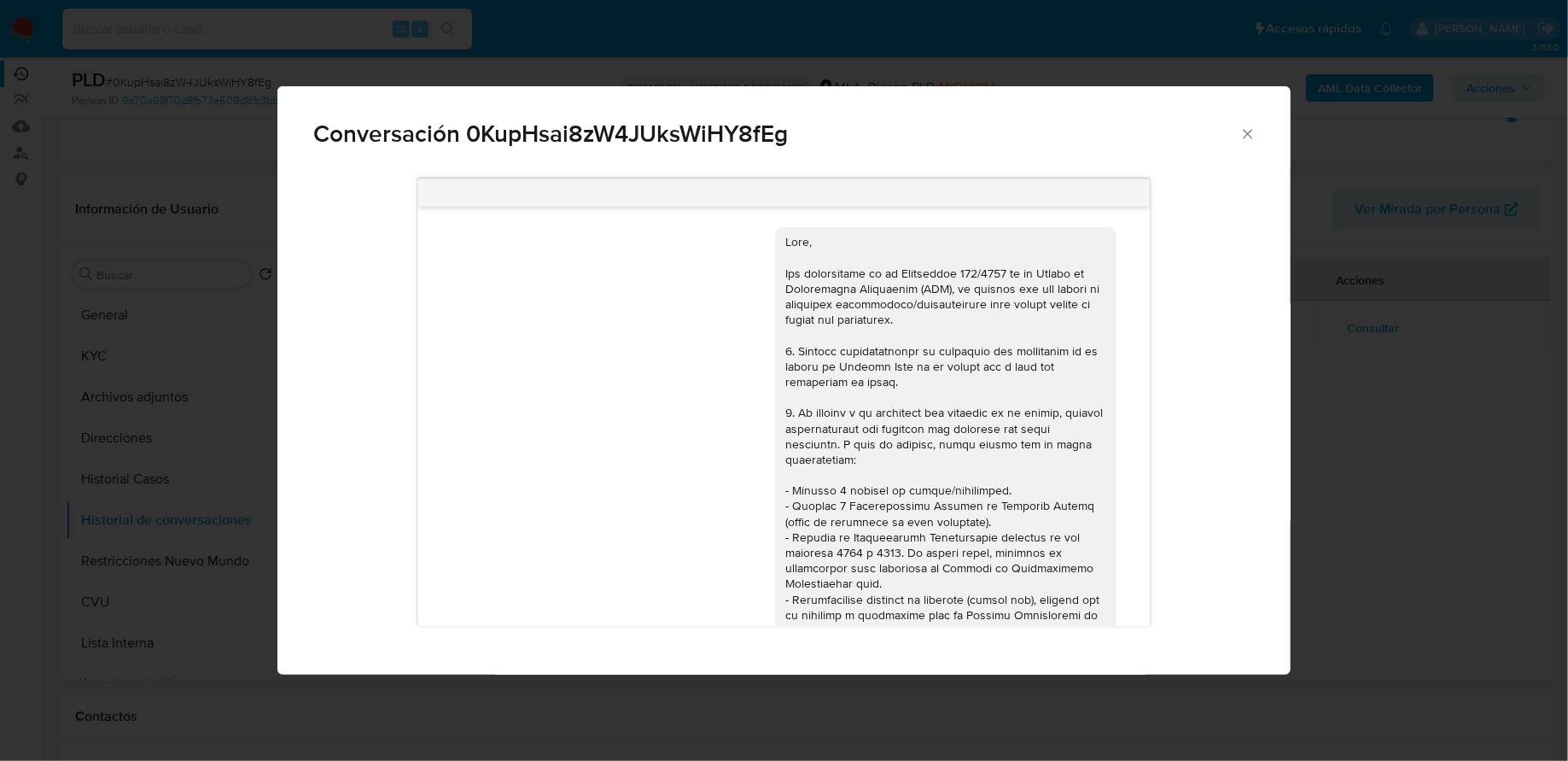
scroll to position [2288, 0]
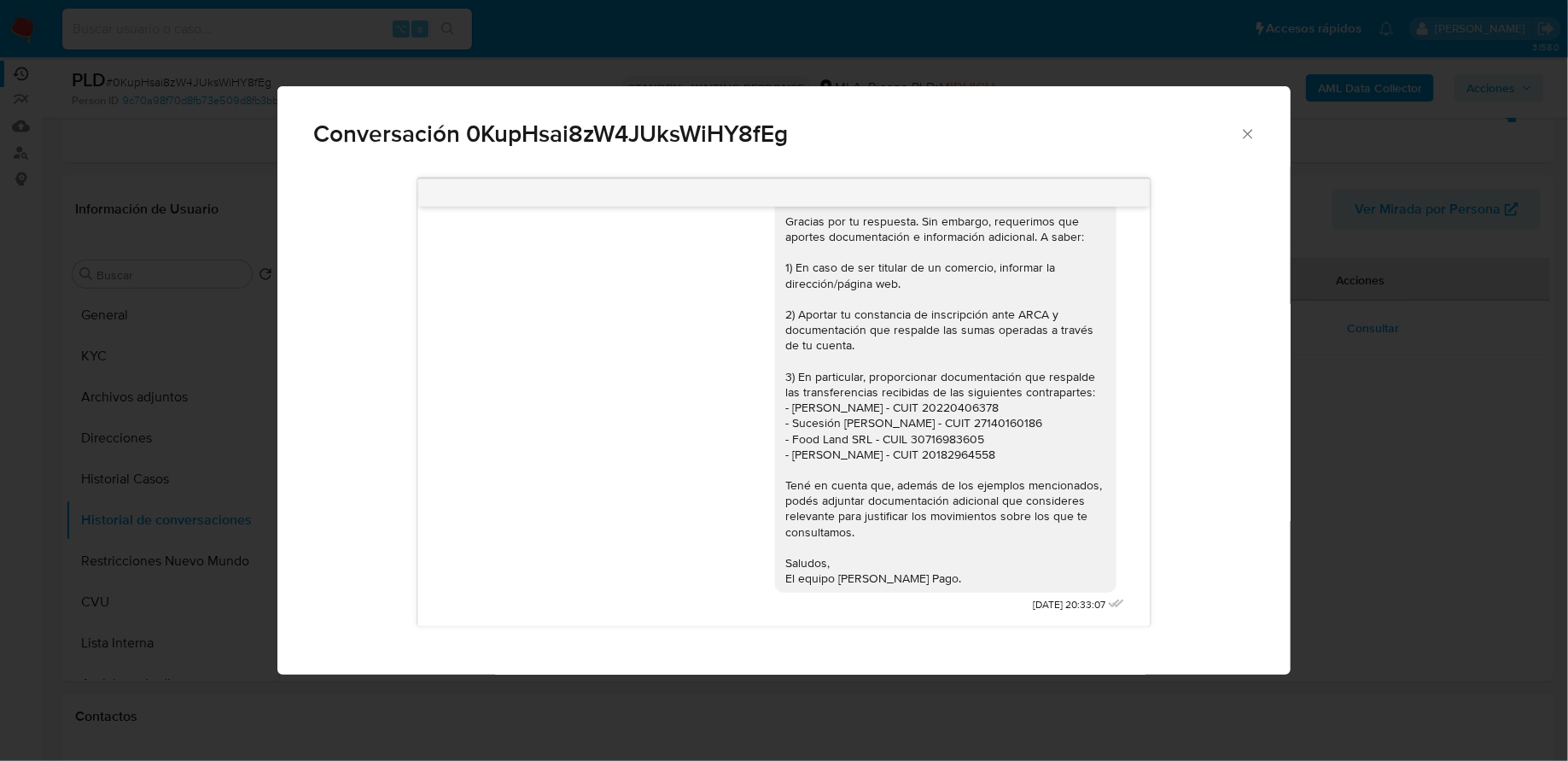
click at [1252, 126] on icon "Cerrar" at bounding box center [1248, 133] width 17 height 17
